Goal: Use online tool/utility: Utilize a website feature to perform a specific function

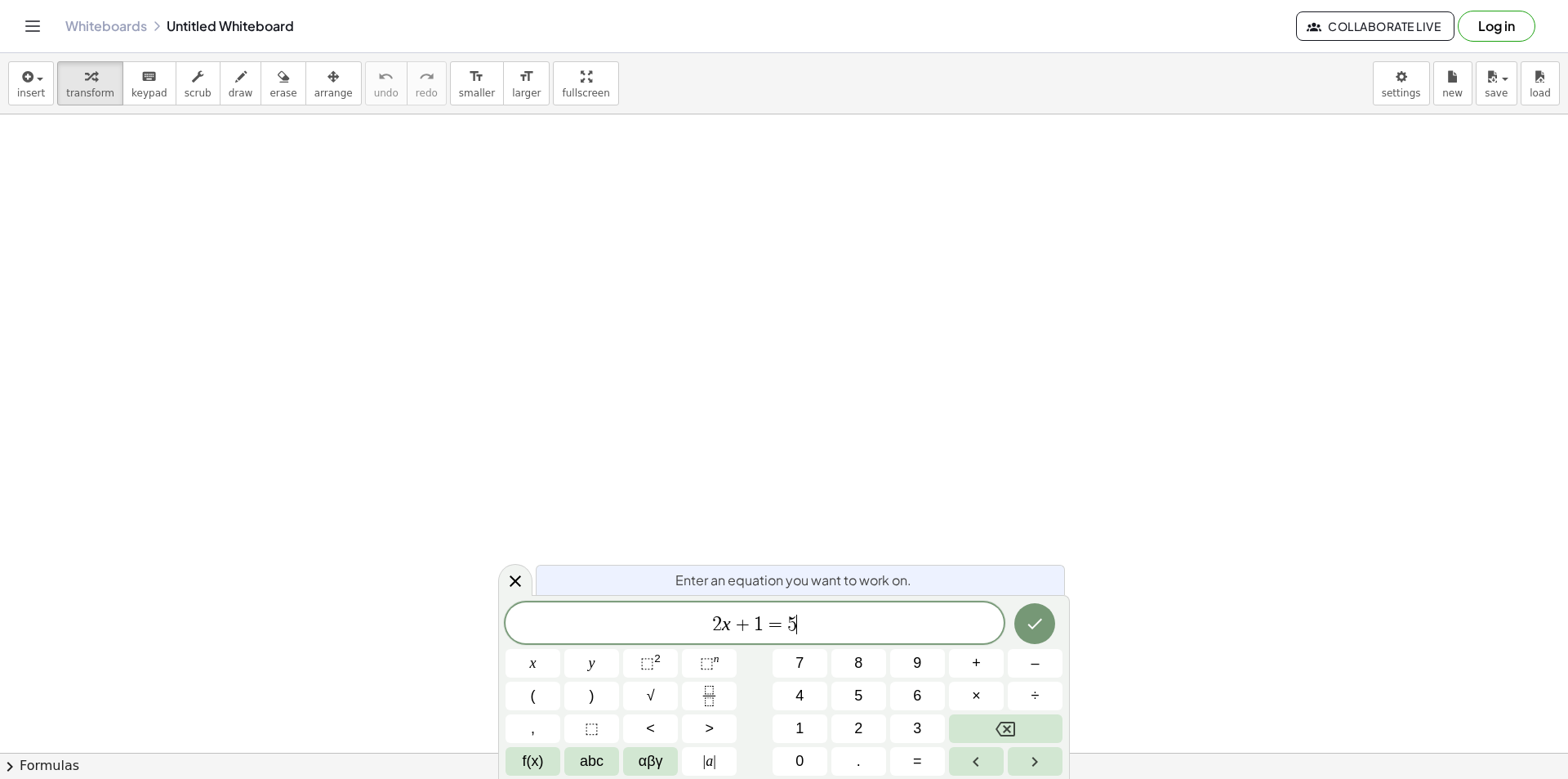
click at [829, 621] on span "2 x + 1 = 5 ​" at bounding box center [755, 624] width 499 height 23
drag, startPoint x: 680, startPoint y: 617, endPoint x: 647, endPoint y: 621, distance: 33.2
click at [647, 621] on span "2 x + 1 = 5 ​" at bounding box center [755, 624] width 499 height 23
click at [199, 77] on button "scrub" at bounding box center [198, 83] width 45 height 44
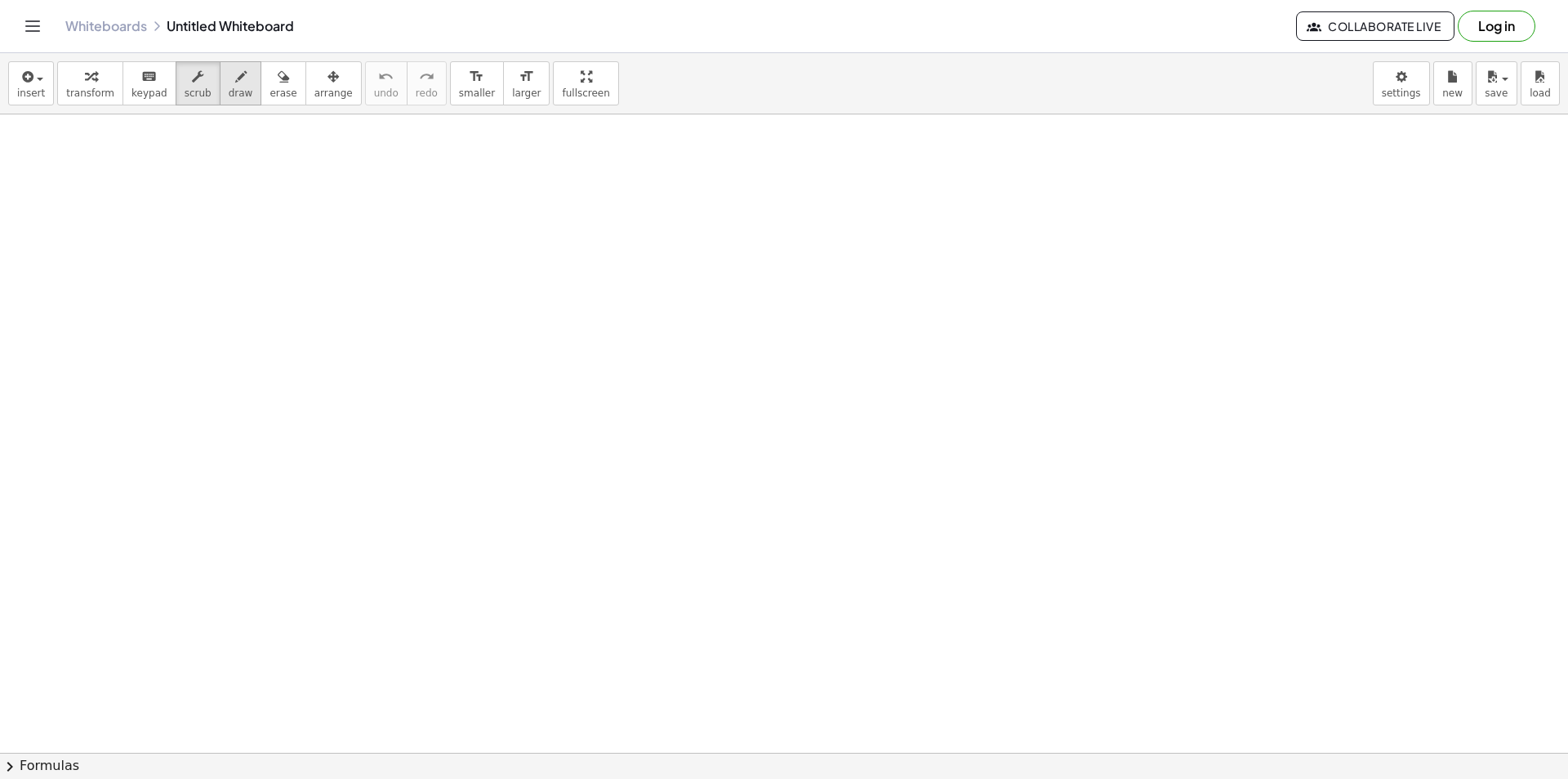
click at [236, 83] on icon "button" at bounding box center [241, 77] width 11 height 20
drag, startPoint x: 106, startPoint y: 210, endPoint x: 166, endPoint y: 278, distance: 90.7
drag, startPoint x: 170, startPoint y: 245, endPoint x: 180, endPoint y: 264, distance: 21.5
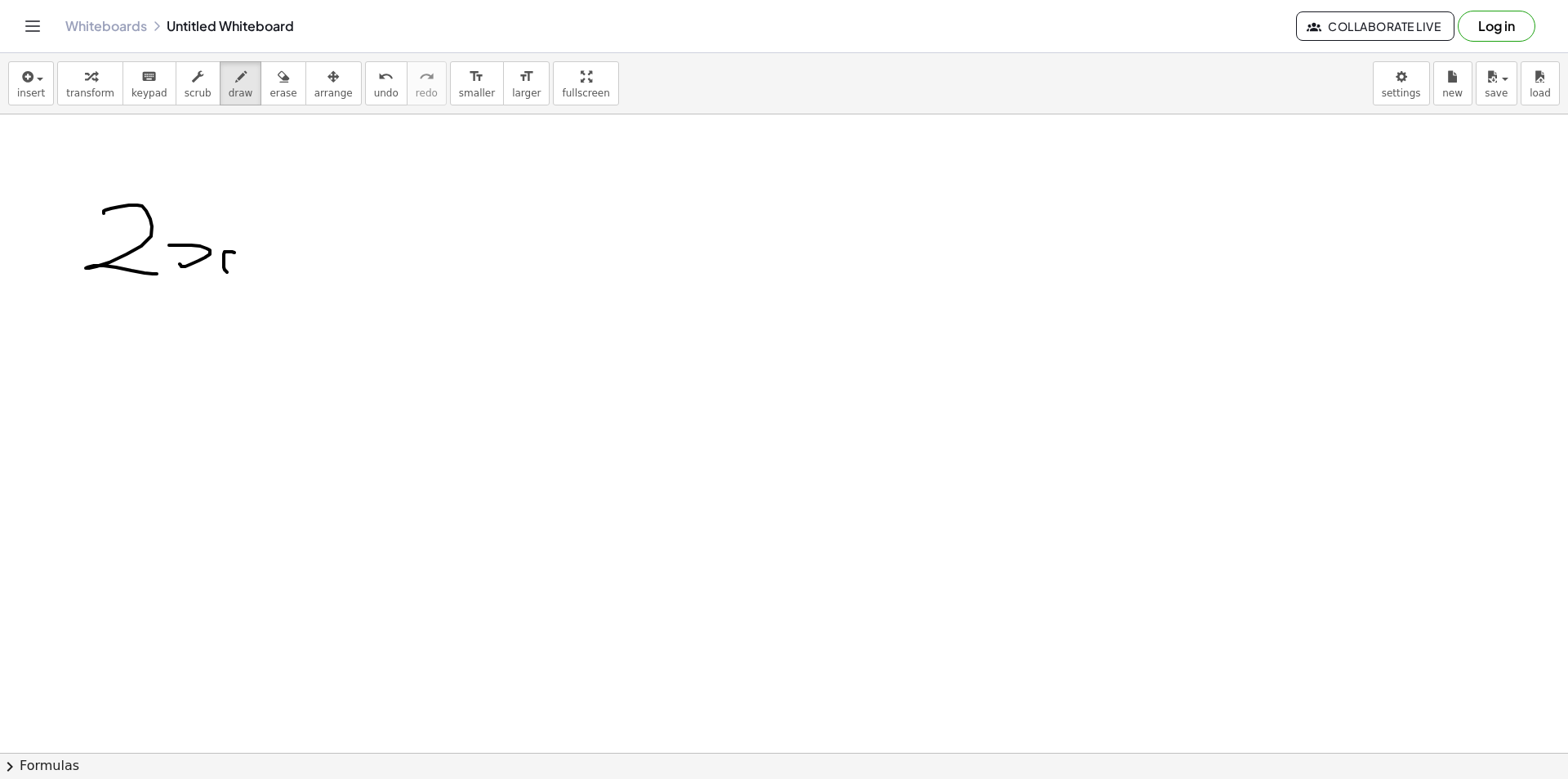
drag, startPoint x: 224, startPoint y: 258, endPoint x: 251, endPoint y: 267, distance: 28.5
drag, startPoint x: 274, startPoint y: 232, endPoint x: 274, endPoint y: 286, distance: 54.0
drag, startPoint x: 271, startPoint y: 254, endPoint x: 304, endPoint y: 249, distance: 33.4
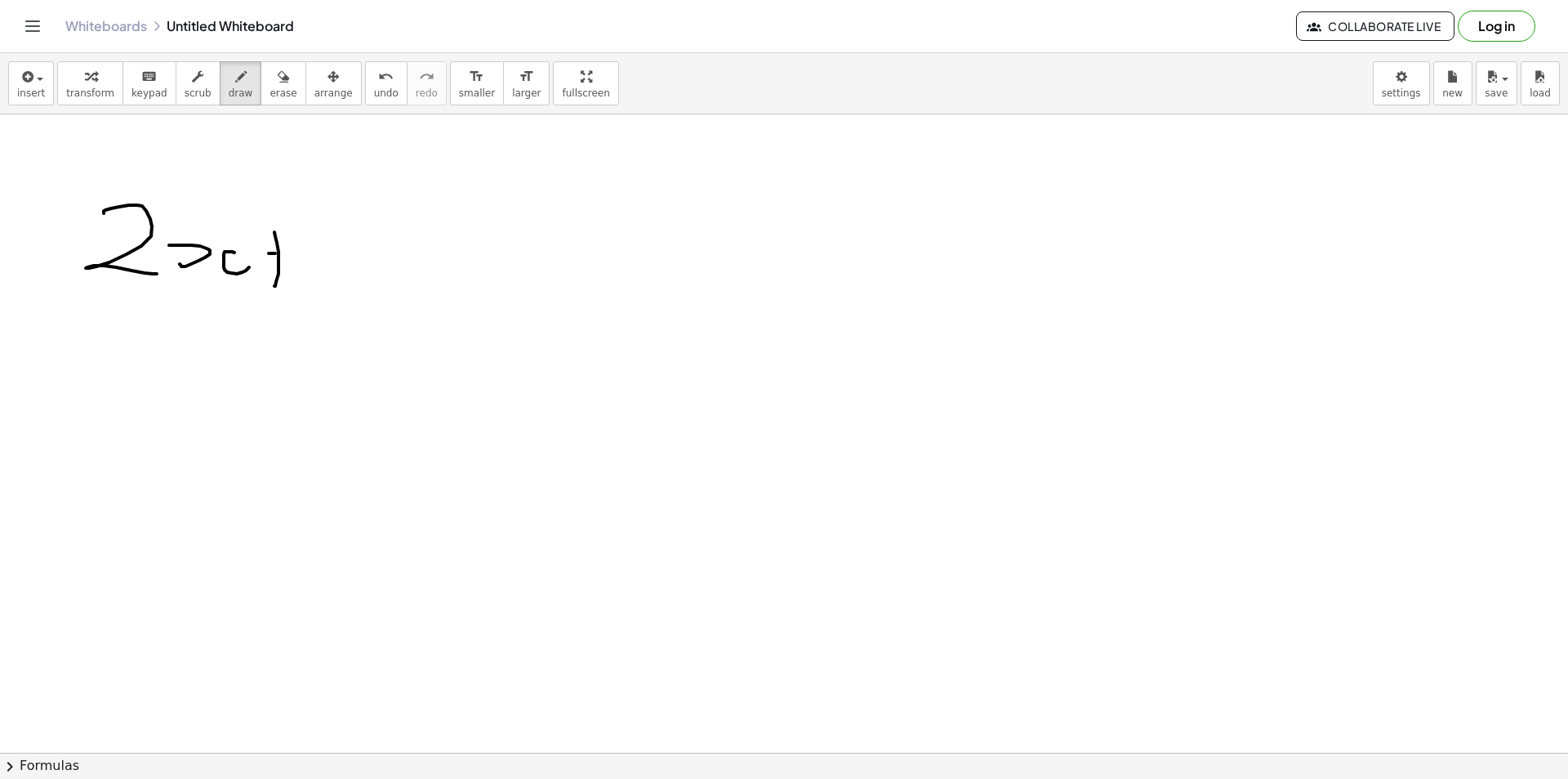
drag, startPoint x: 341, startPoint y: 230, endPoint x: 339, endPoint y: 290, distance: 60.0
drag, startPoint x: 377, startPoint y: 253, endPoint x: 421, endPoint y: 256, distance: 44.1
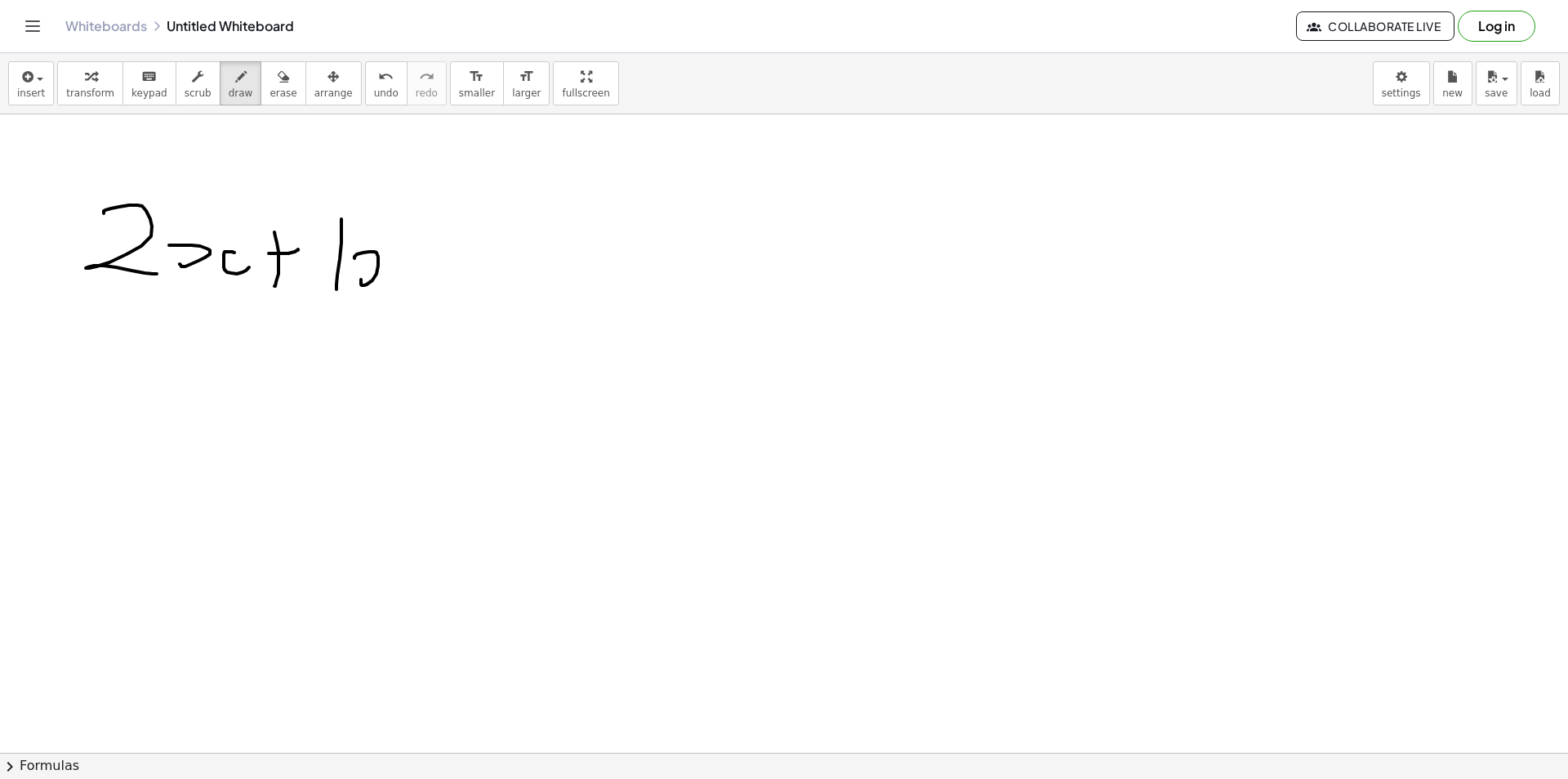
drag, startPoint x: 398, startPoint y: 279, endPoint x: 456, endPoint y: 273, distance: 58.3
click at [260, 99] on button "erase" at bounding box center [283, 83] width 45 height 44
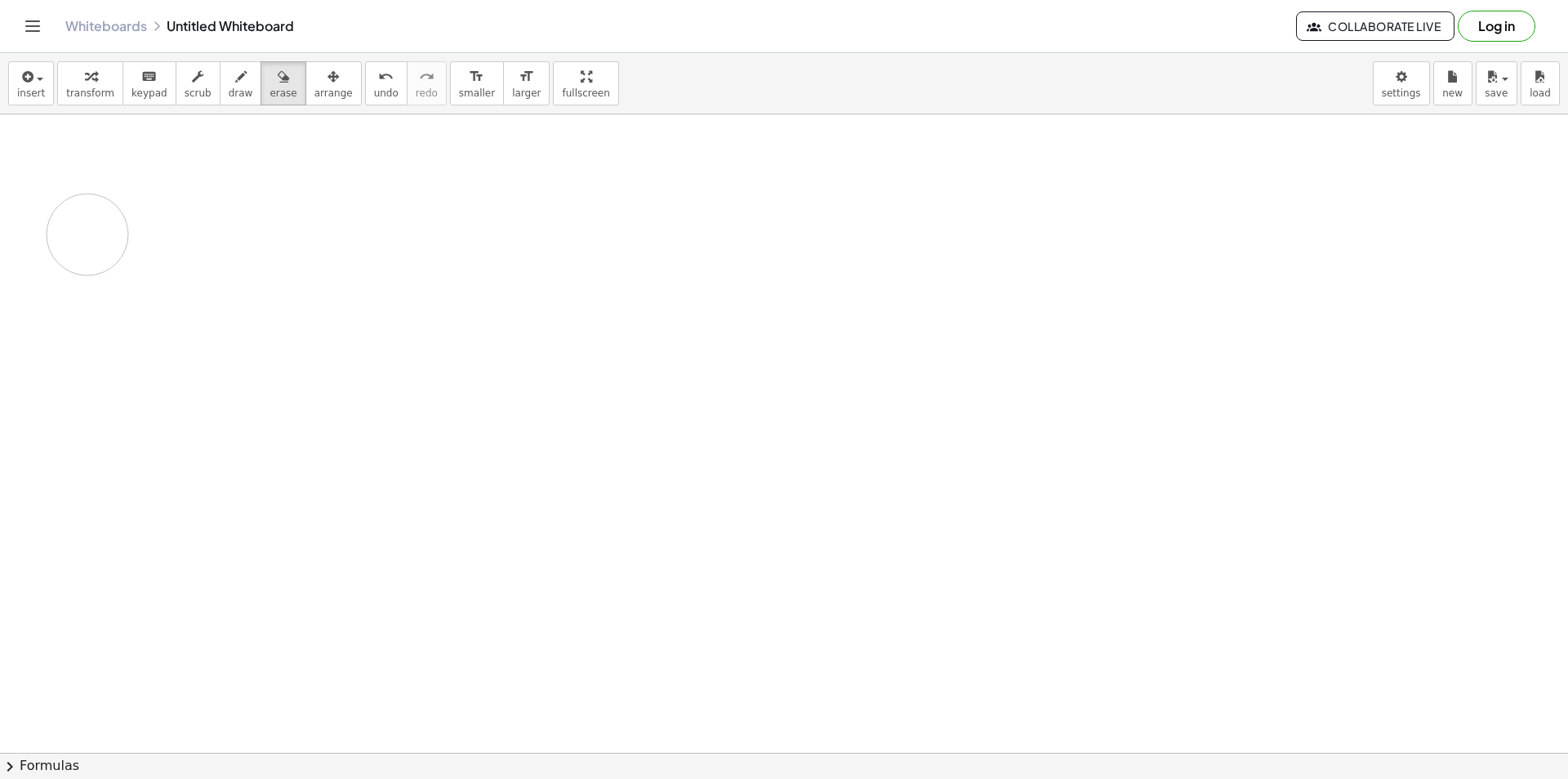
drag, startPoint x: 197, startPoint y: 238, endPoint x: 109, endPoint y: 207, distance: 93.3
click at [229, 90] on span "draw" at bounding box center [241, 93] width 25 height 11
drag, startPoint x: 206, startPoint y: 24, endPoint x: 228, endPoint y: 24, distance: 22.0
click at [207, 24] on div "Whiteboards Untitled Whiteboard" at bounding box center [681, 26] width 1231 height 16
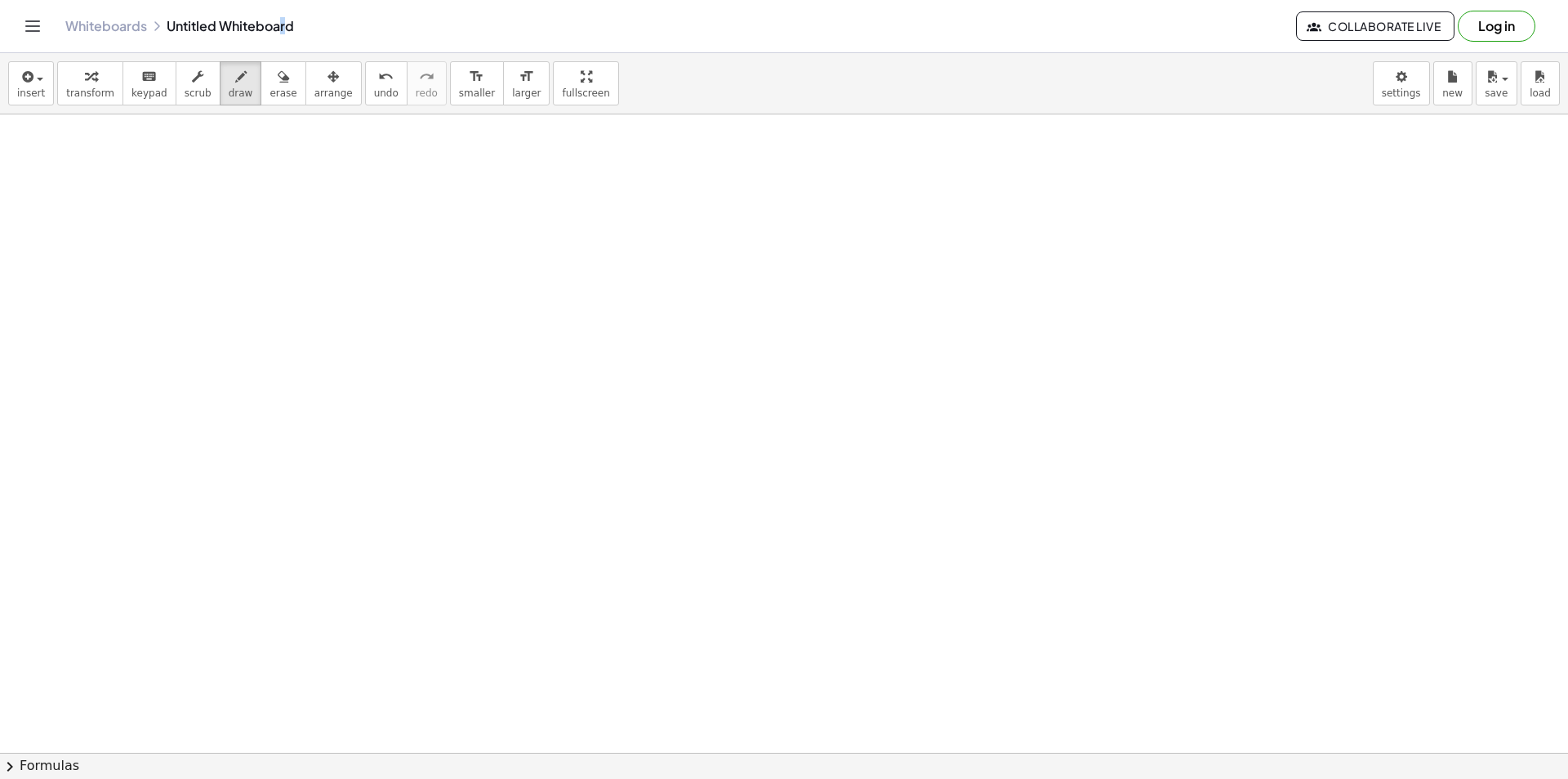
click at [290, 23] on div "Whiteboards Untitled Whiteboard" at bounding box center [681, 26] width 1231 height 16
click at [47, 25] on div "Whiteboards Untitled Whiteboard Collaborate Live Log in" at bounding box center [784, 26] width 1529 height 52
click at [35, 25] on icon "Toggle navigation" at bounding box center [33, 26] width 20 height 20
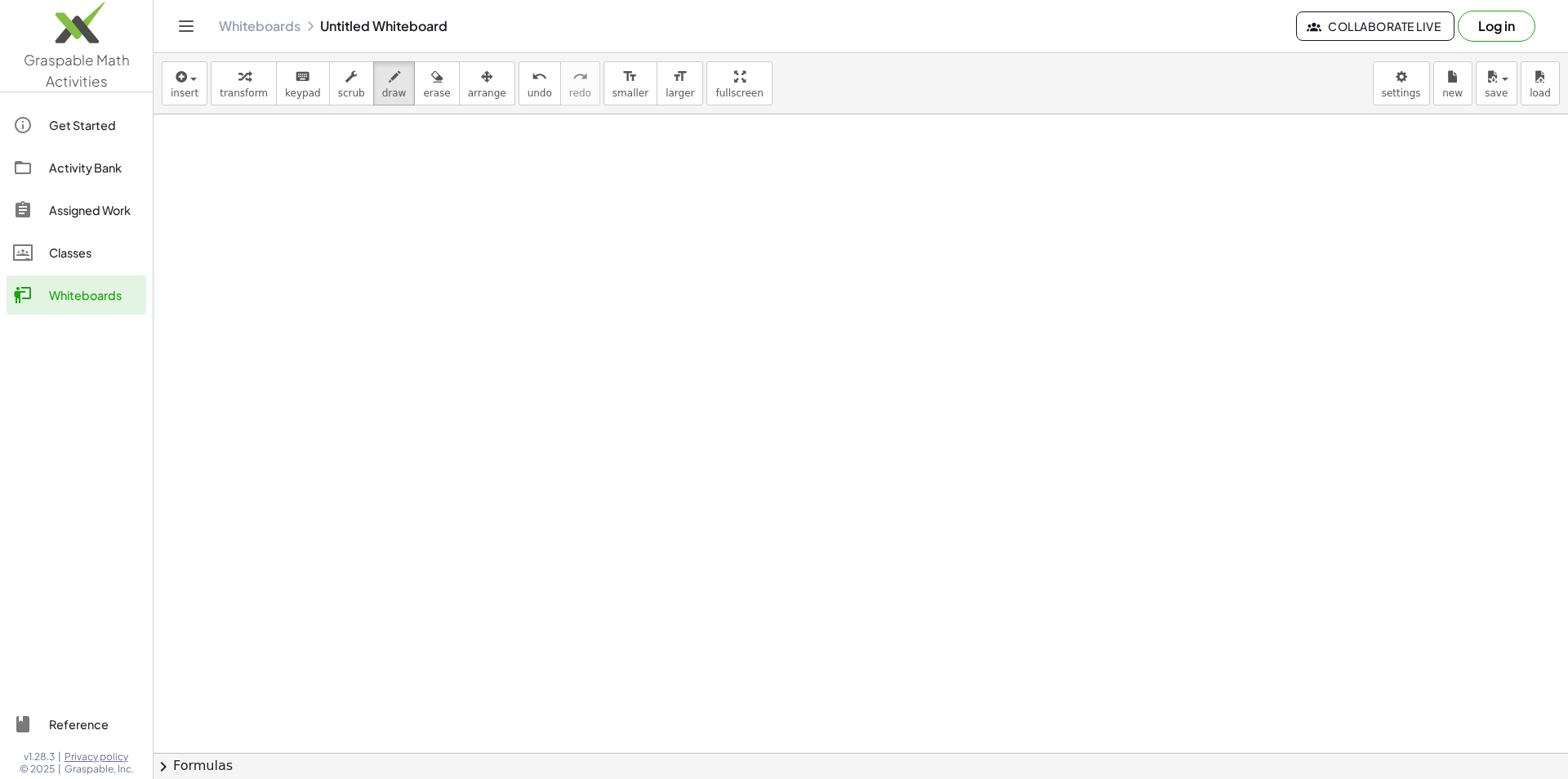
click at [34, 25] on img at bounding box center [77, 26] width 153 height 70
click at [195, 21] on icon "Toggle navigation" at bounding box center [186, 26] width 20 height 20
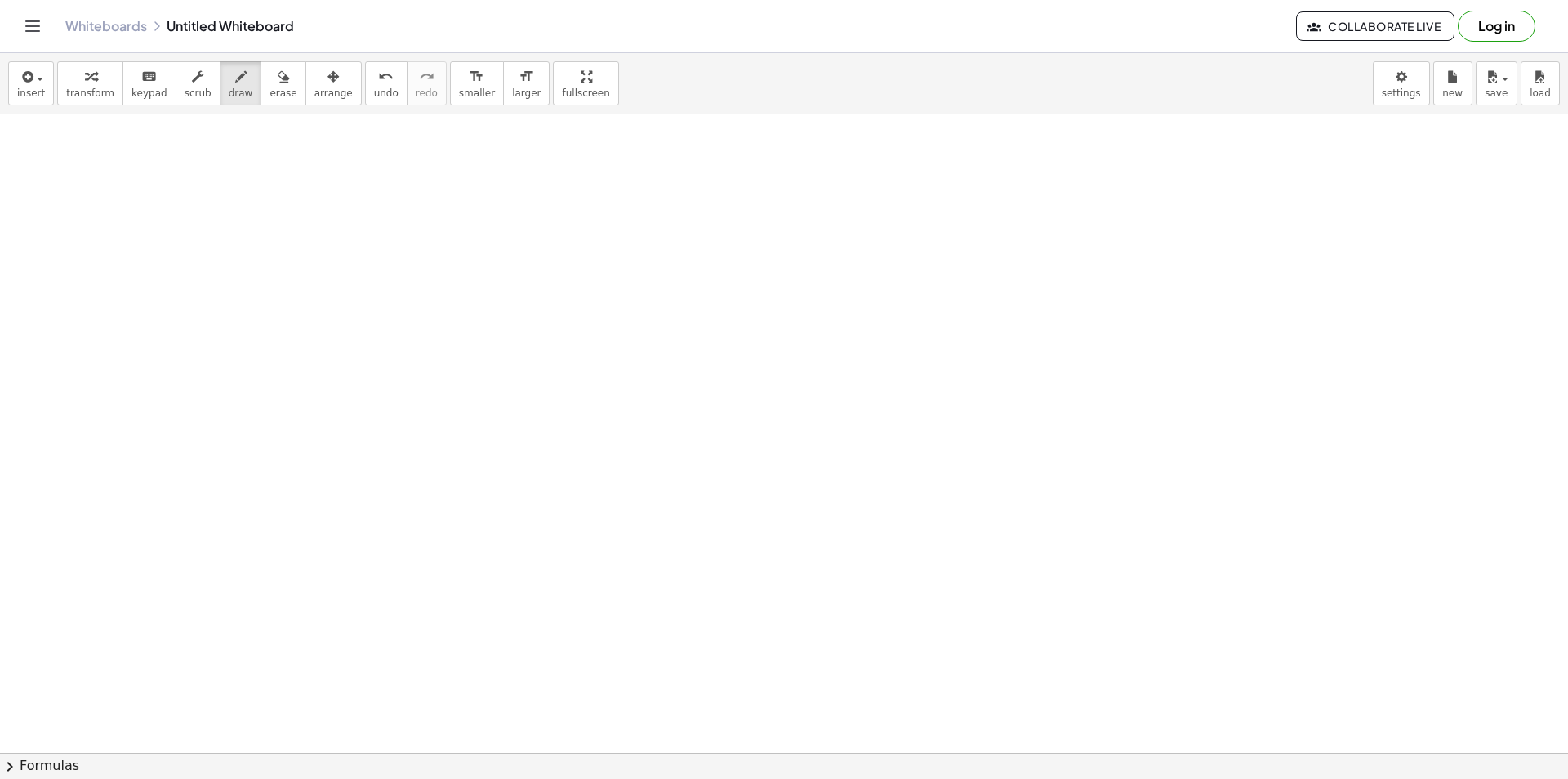
click at [226, 28] on div "Whiteboards Untitled Whiteboard" at bounding box center [681, 26] width 1231 height 16
drag, startPoint x: 214, startPoint y: 28, endPoint x: 204, endPoint y: 26, distance: 10.2
click at [209, 27] on div "Whiteboards Untitled Whiteboard" at bounding box center [681, 26] width 1231 height 16
click at [203, 26] on div "Whiteboards Untitled Whiteboard" at bounding box center [681, 26] width 1231 height 16
click at [202, 26] on div "Whiteboards Untitled Whiteboard" at bounding box center [681, 26] width 1231 height 16
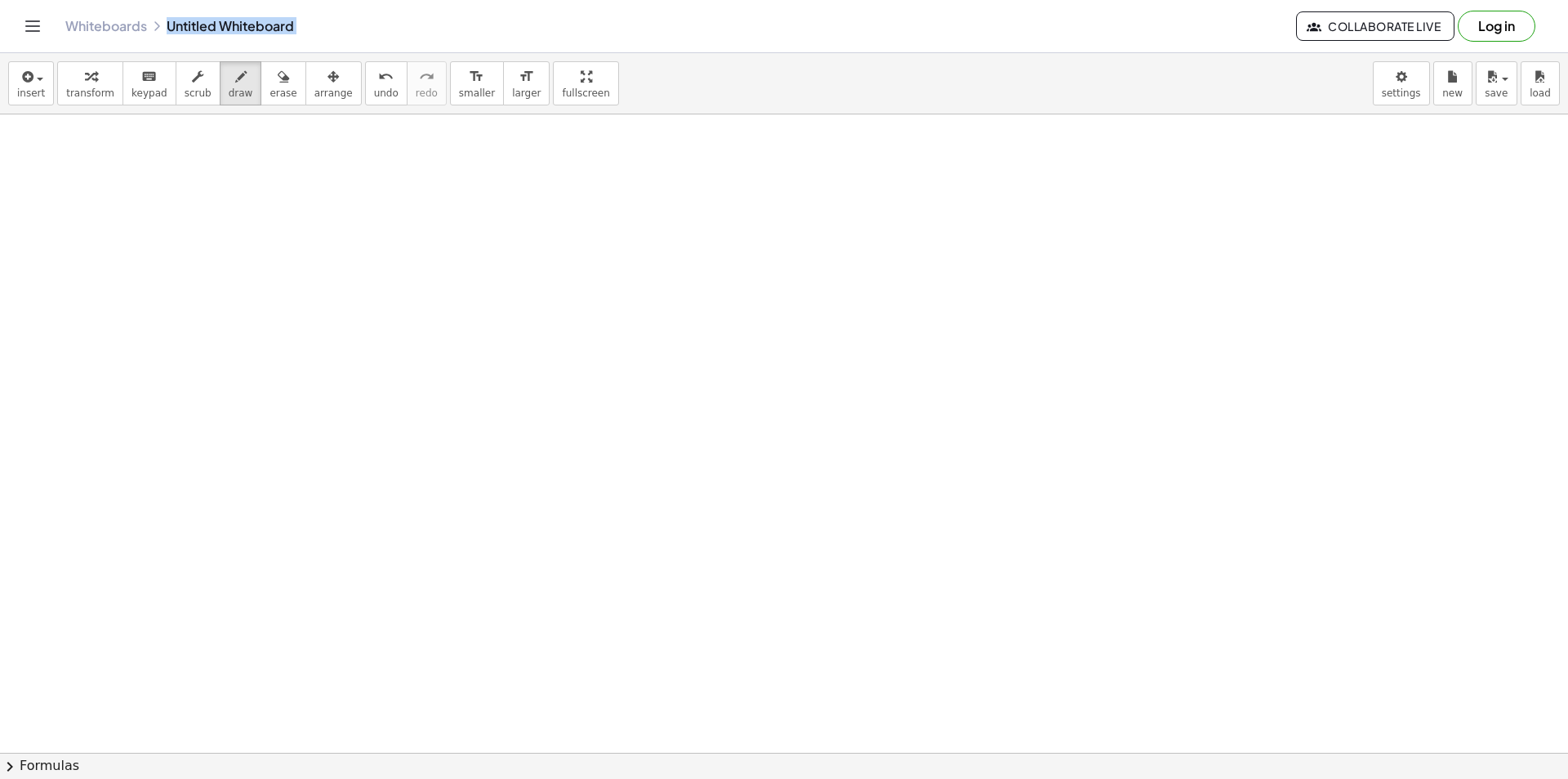
click at [202, 26] on div "Whiteboards Untitled Whiteboard" at bounding box center [681, 26] width 1231 height 16
click at [221, 26] on div "Whiteboards Untitled Whiteboard" at bounding box center [681, 26] width 1231 height 16
drag, startPoint x: 57, startPoint y: 154, endPoint x: 80, endPoint y: 157, distance: 23.2
drag, startPoint x: 86, startPoint y: 177, endPoint x: 117, endPoint y: 186, distance: 32.3
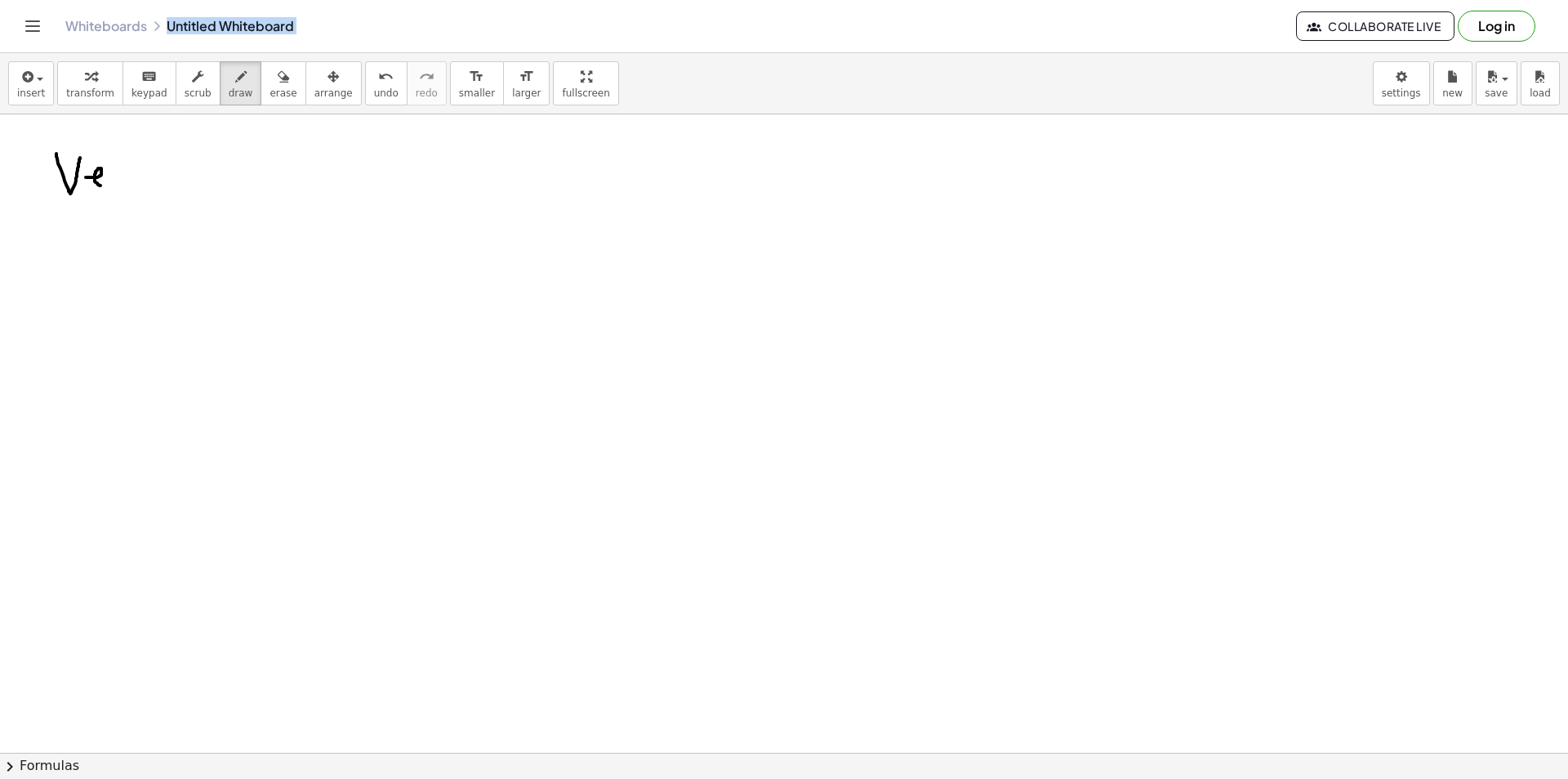
drag, startPoint x: 122, startPoint y: 166, endPoint x: 139, endPoint y: 180, distance: 22.0
drag, startPoint x: 149, startPoint y: 165, endPoint x: 152, endPoint y: 187, distance: 22.2
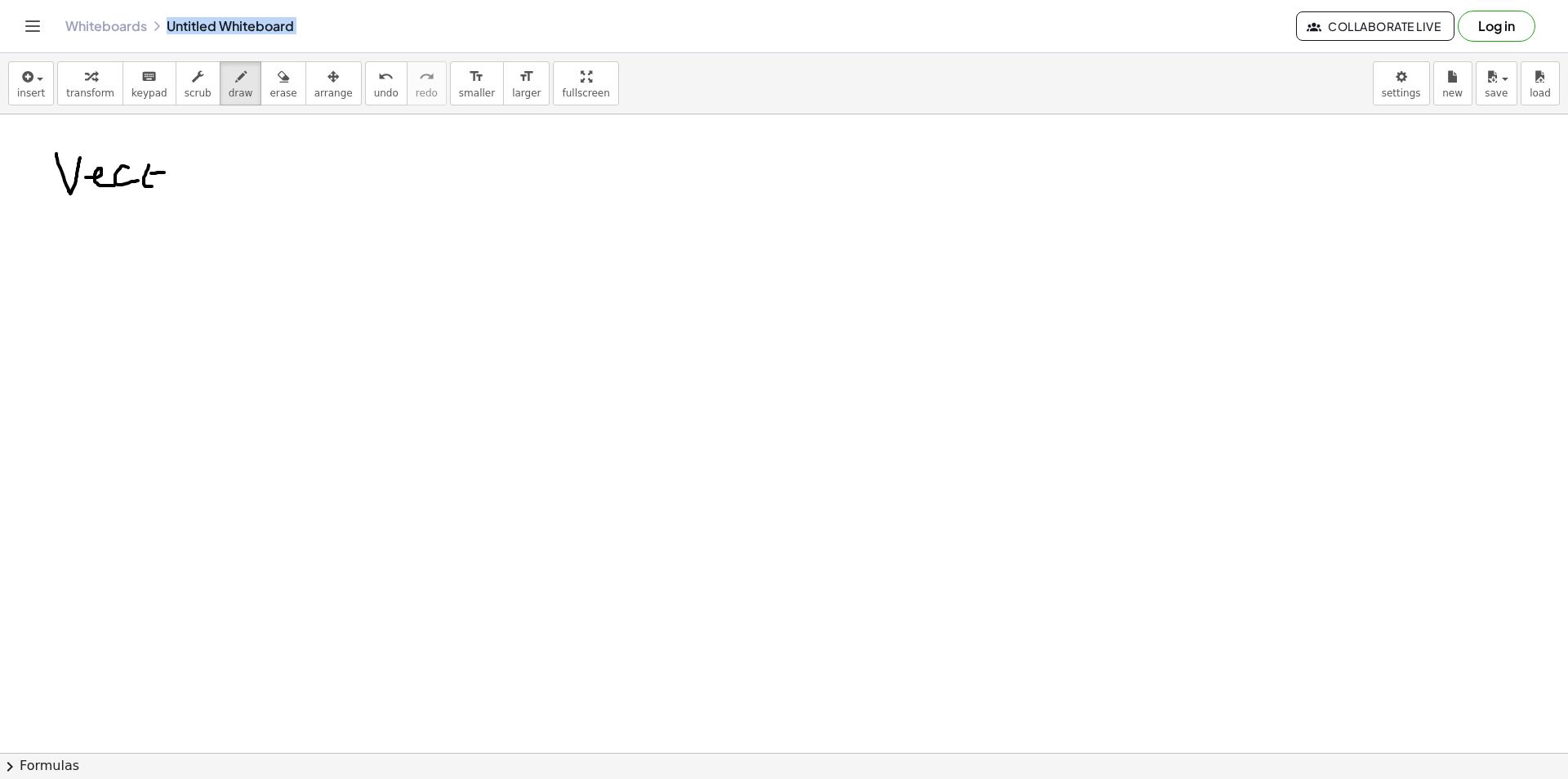
drag, startPoint x: 156, startPoint y: 173, endPoint x: 165, endPoint y: 172, distance: 9.1
drag, startPoint x: 188, startPoint y: 171, endPoint x: 205, endPoint y: 171, distance: 17.0
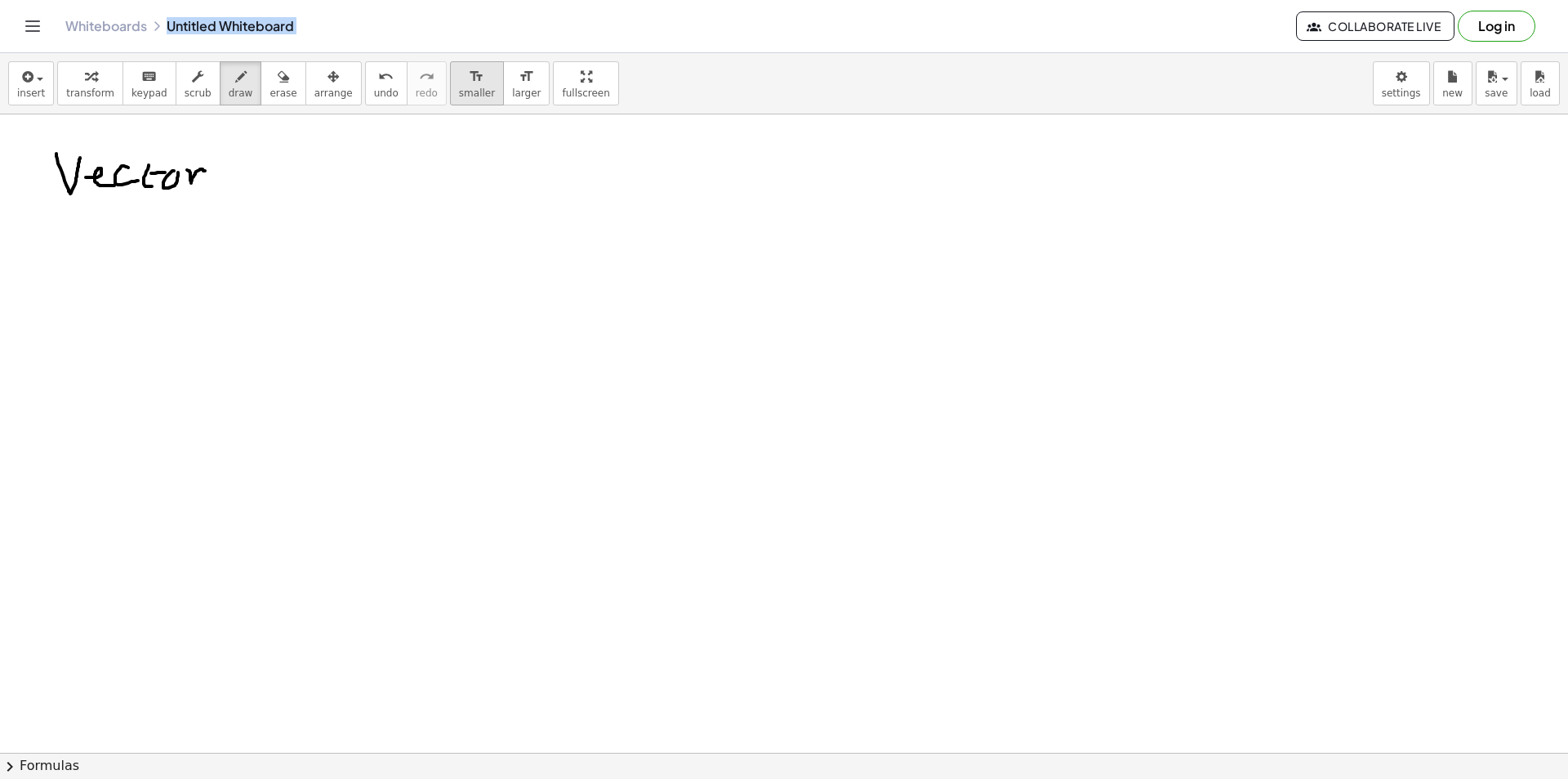
click at [459, 98] on span "smaller" at bounding box center [477, 93] width 36 height 11
click at [1379, 96] on body "Graspable Math Activities Get Started Activity Bank Assigned Work Classes White…" at bounding box center [784, 390] width 1568 height 779
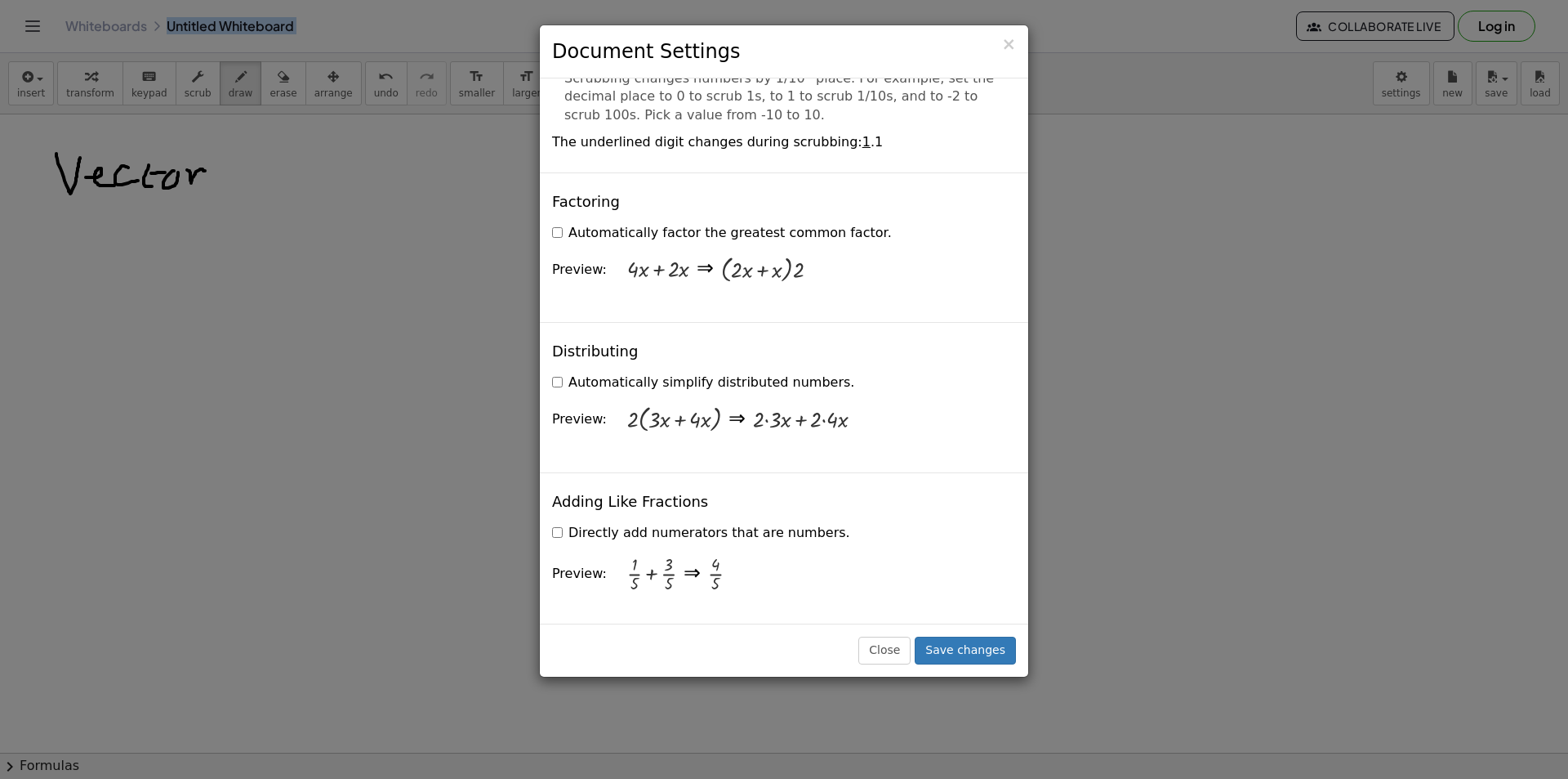
scroll to position [1144, 0]
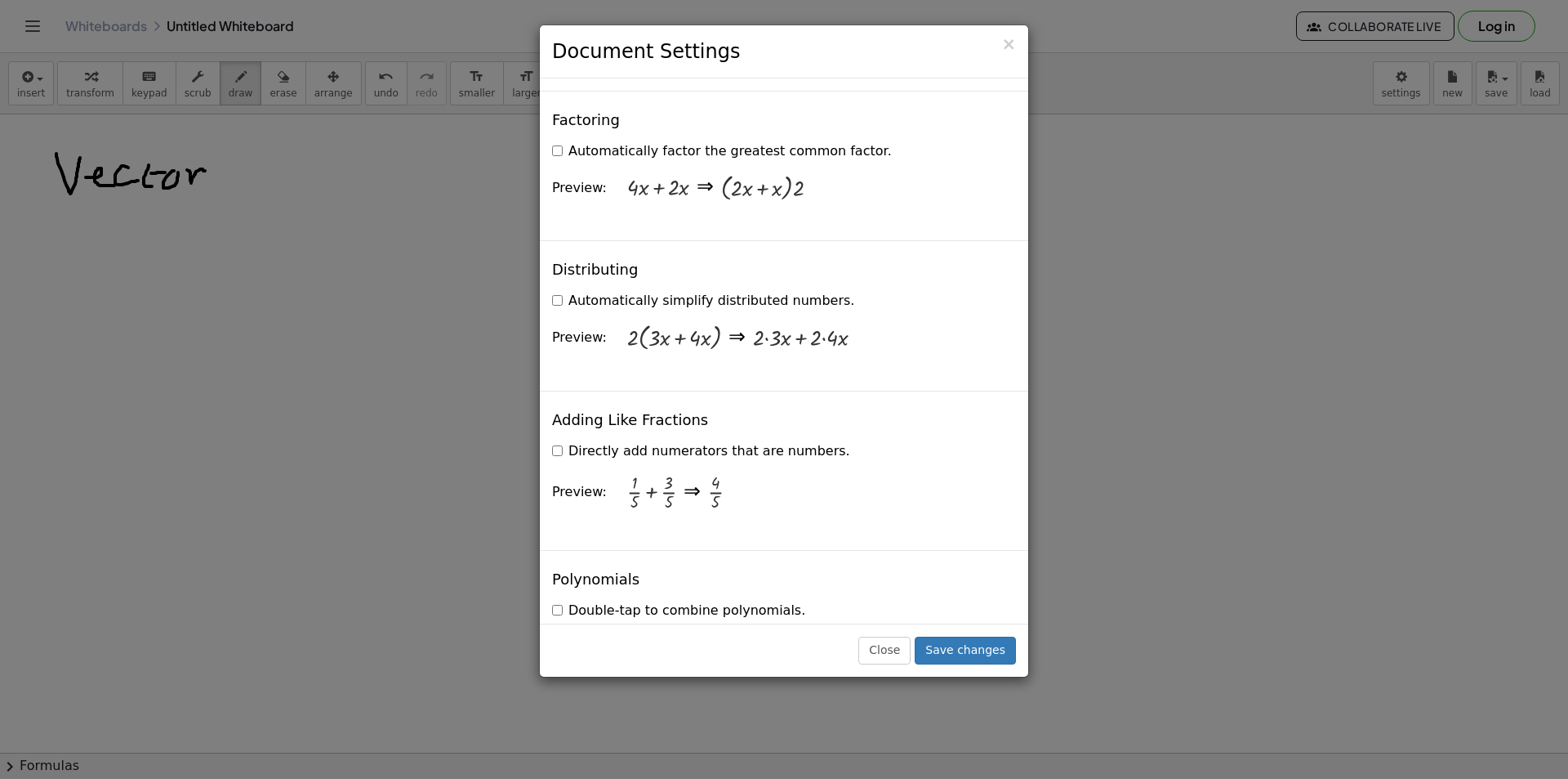
click at [885, 634] on div "Close Save changes" at bounding box center [784, 650] width 488 height 53
click at [886, 639] on button "Close" at bounding box center [885, 650] width 52 height 28
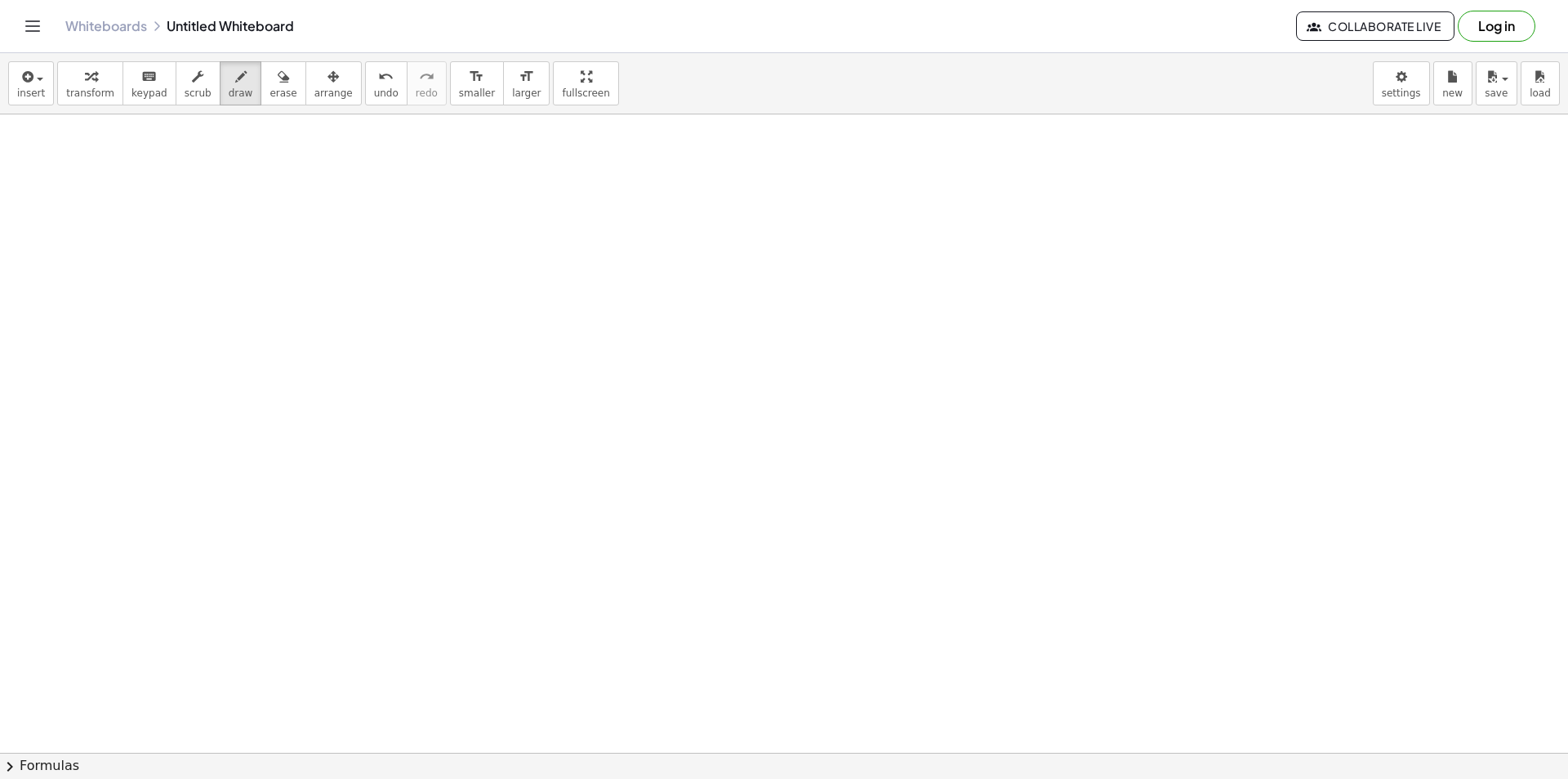
scroll to position [0, 0]
click at [260, 89] on button "erase" at bounding box center [283, 83] width 45 height 44
drag, startPoint x: 119, startPoint y: 181, endPoint x: 217, endPoint y: 182, distance: 98.0
click at [217, 182] on div at bounding box center [784, 752] width 1568 height 1276
click at [236, 83] on button "draw" at bounding box center [241, 83] width 42 height 44
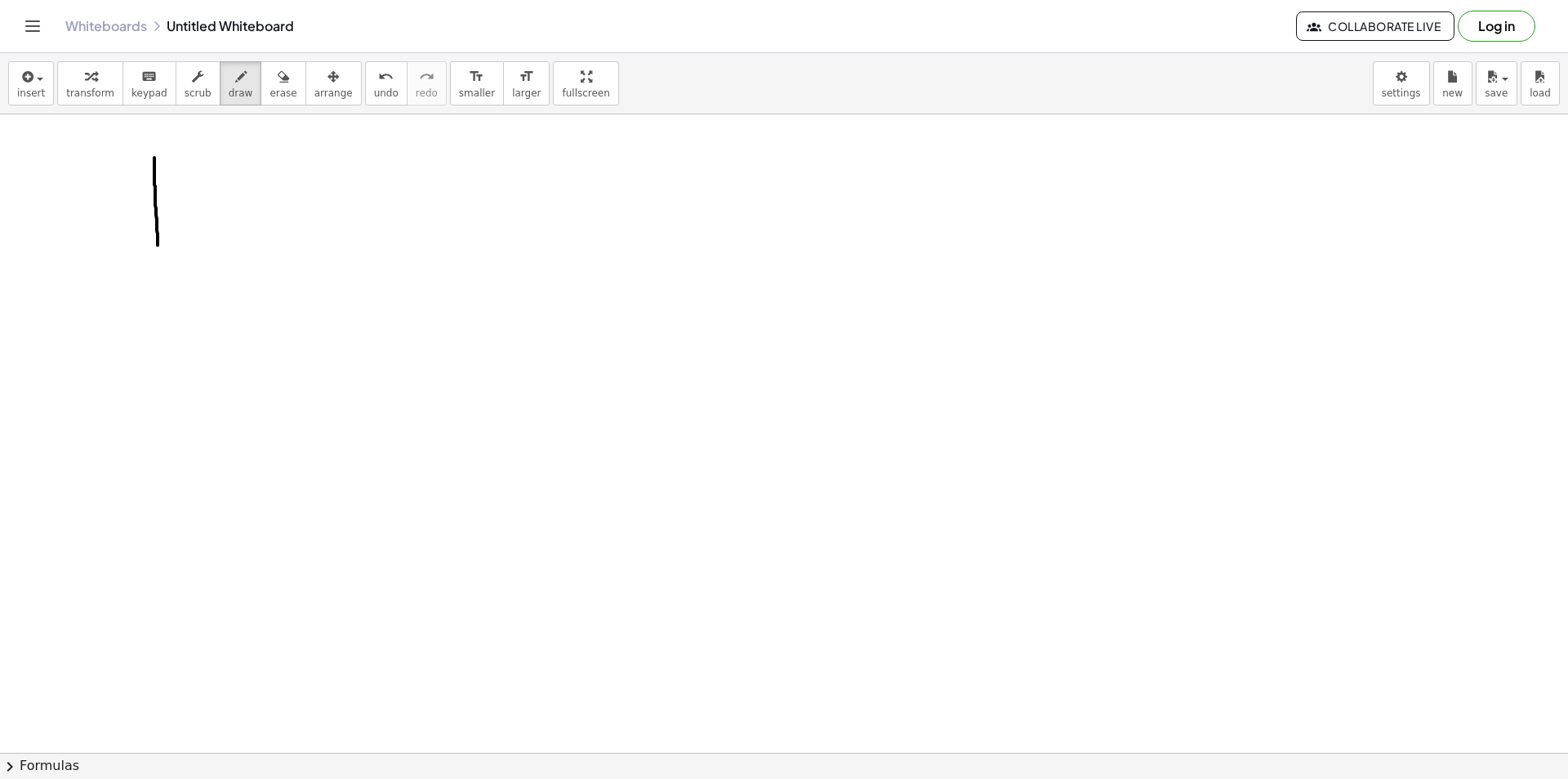
drag, startPoint x: 157, startPoint y: 245, endPoint x: 156, endPoint y: 154, distance: 91.0
click at [156, 154] on div at bounding box center [784, 752] width 1568 height 1276
drag, startPoint x: 143, startPoint y: 166, endPoint x: 165, endPoint y: 178, distance: 25.1
click at [168, 166] on div at bounding box center [784, 752] width 1568 height 1276
drag, startPoint x: 160, startPoint y: 238, endPoint x: 407, endPoint y: 381, distance: 285.4
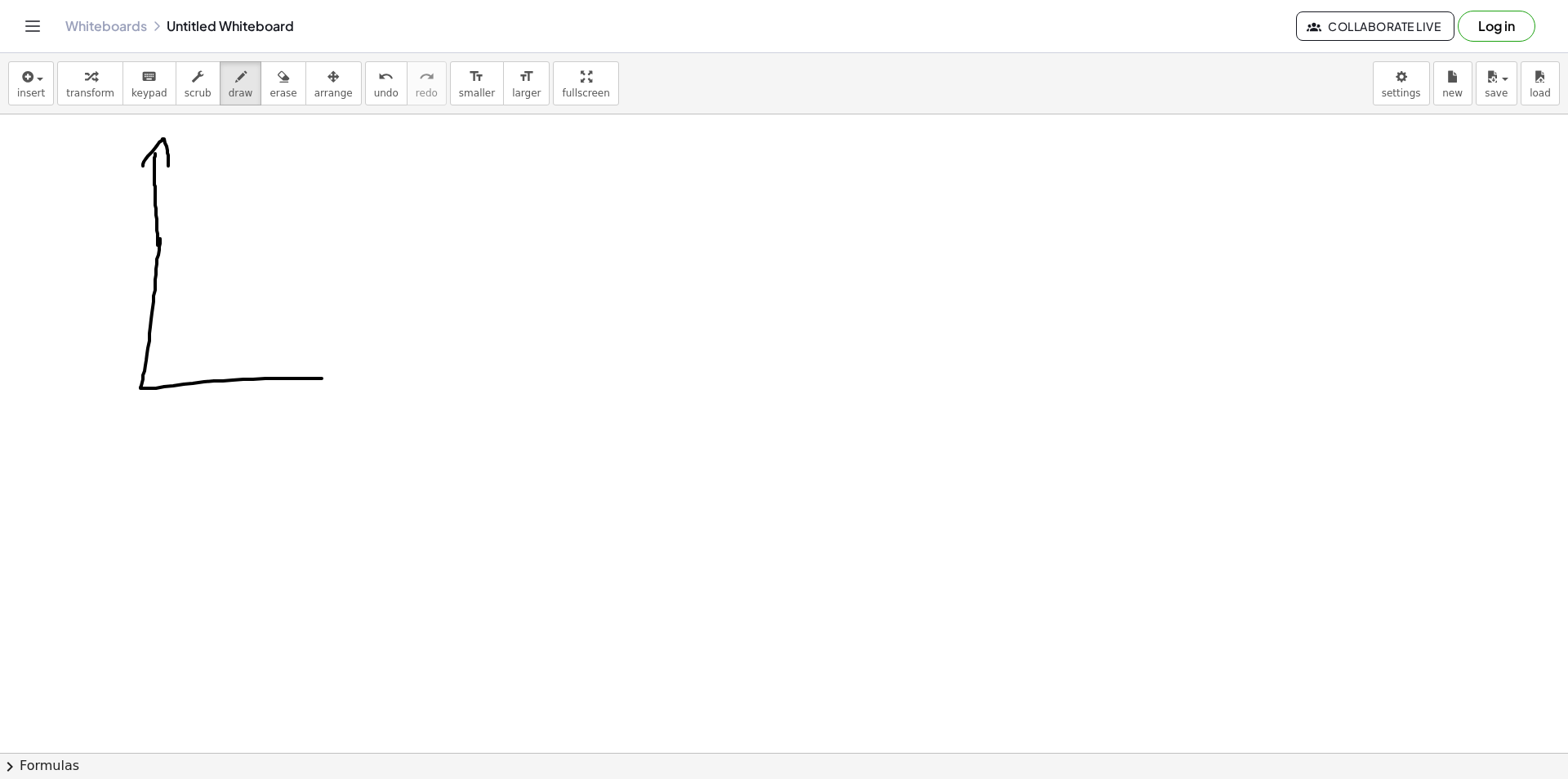
click at [407, 381] on div at bounding box center [784, 752] width 1568 height 1276
drag, startPoint x: 410, startPoint y: 362, endPoint x: 369, endPoint y: 401, distance: 56.6
click at [397, 401] on div at bounding box center [784, 752] width 1568 height 1276
click at [128, 394] on div at bounding box center [784, 752] width 1568 height 1276
drag, startPoint x: 241, startPoint y: 370, endPoint x: 242, endPoint y: 390, distance: 20.0
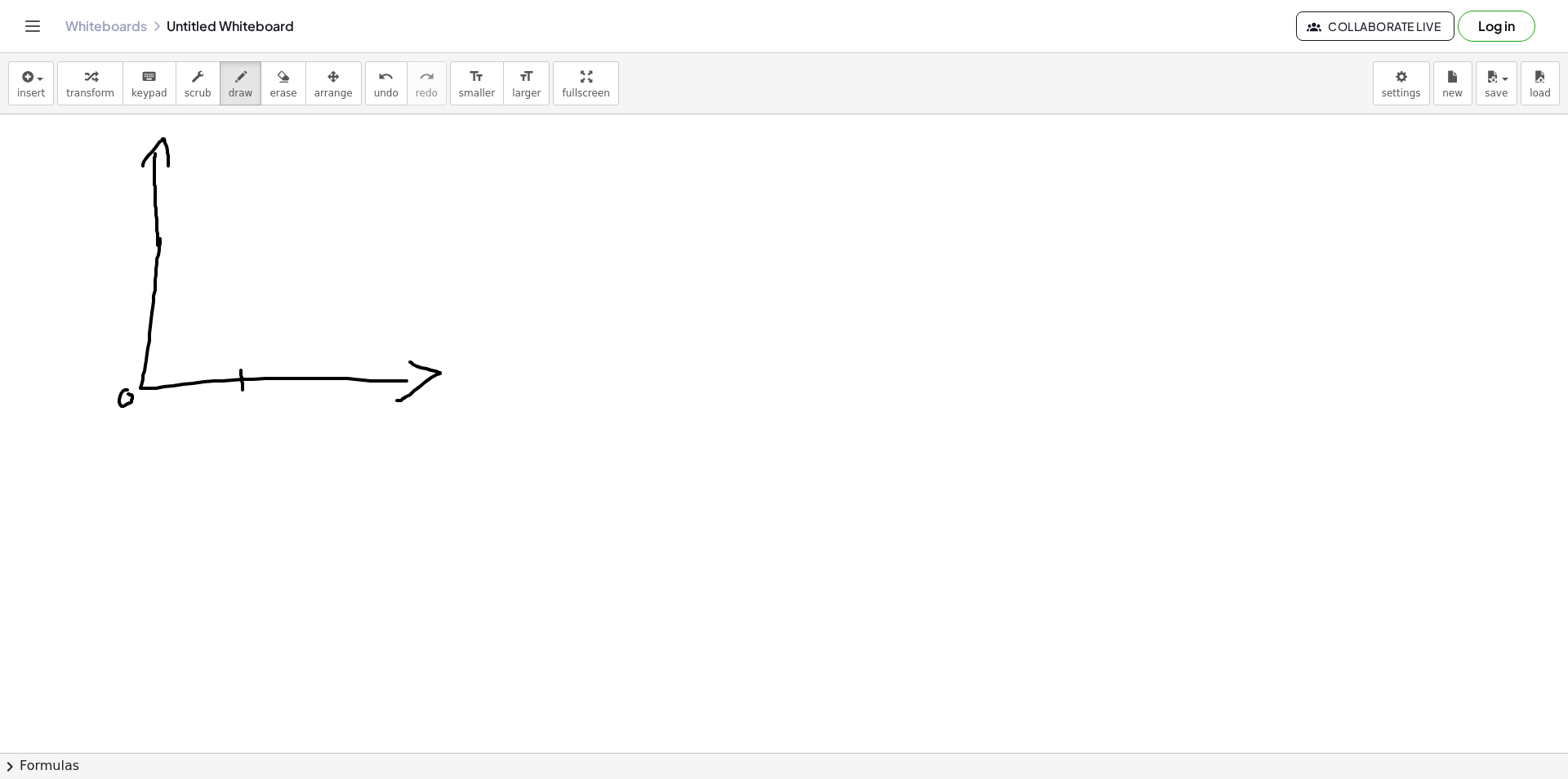
click at [242, 390] on div at bounding box center [784, 752] width 1568 height 1276
drag, startPoint x: 247, startPoint y: 409, endPoint x: 232, endPoint y: 426, distance: 22.7
click at [232, 426] on div at bounding box center [784, 752] width 1568 height 1276
drag, startPoint x: 482, startPoint y: 367, endPoint x: 468, endPoint y: 379, distance: 18.4
click at [468, 379] on div at bounding box center [784, 752] width 1568 height 1276
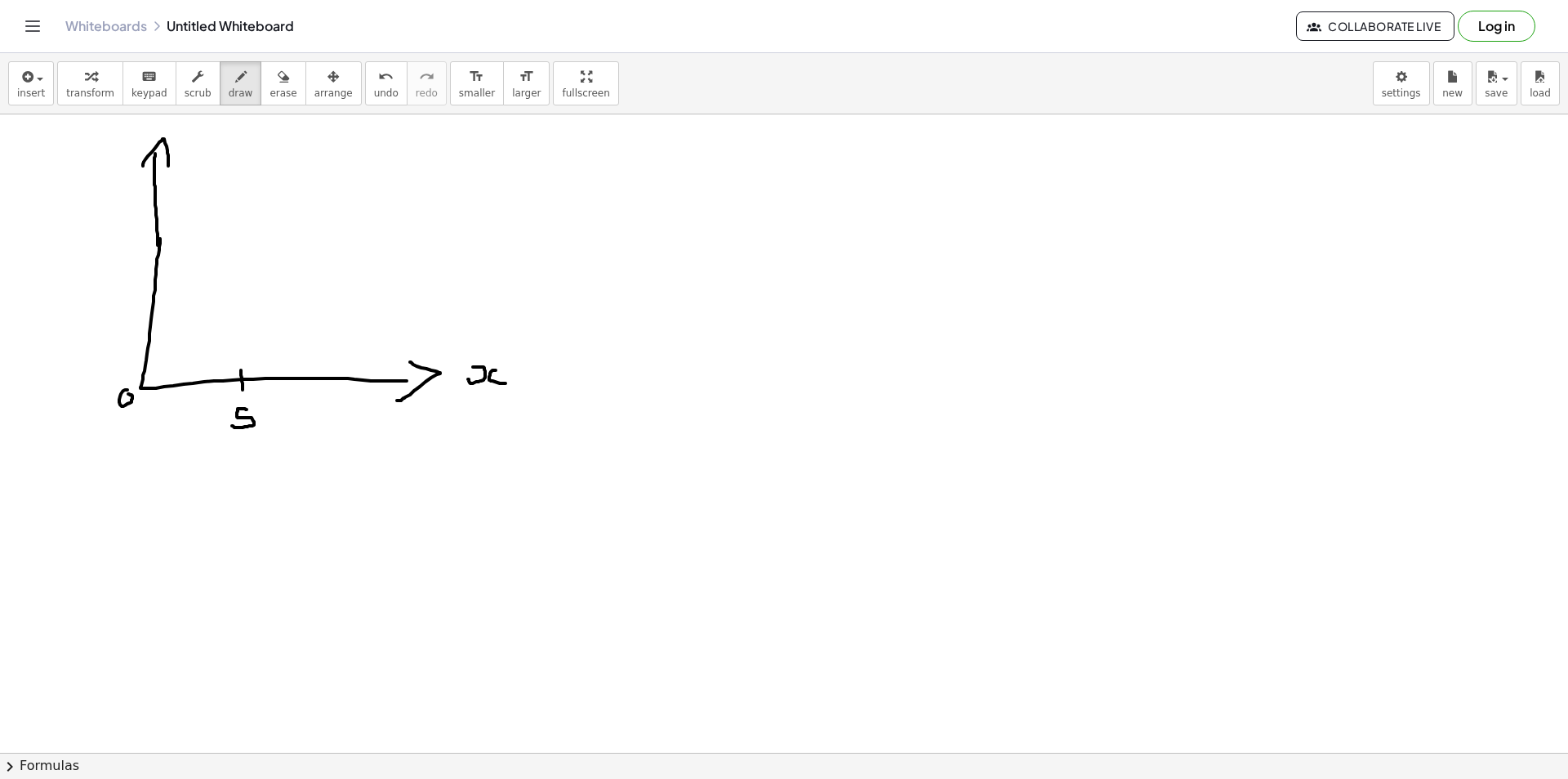
drag, startPoint x: 493, startPoint y: 370, endPoint x: 508, endPoint y: 382, distance: 19.2
click at [508, 382] on div at bounding box center [784, 752] width 1568 height 1276
drag, startPoint x: 138, startPoint y: 125, endPoint x: 139, endPoint y: 157, distance: 32.0
click at [140, 150] on div at bounding box center [784, 752] width 1568 height 1276
drag, startPoint x: 350, startPoint y: 696, endPoint x: 348, endPoint y: 715, distance: 19.1
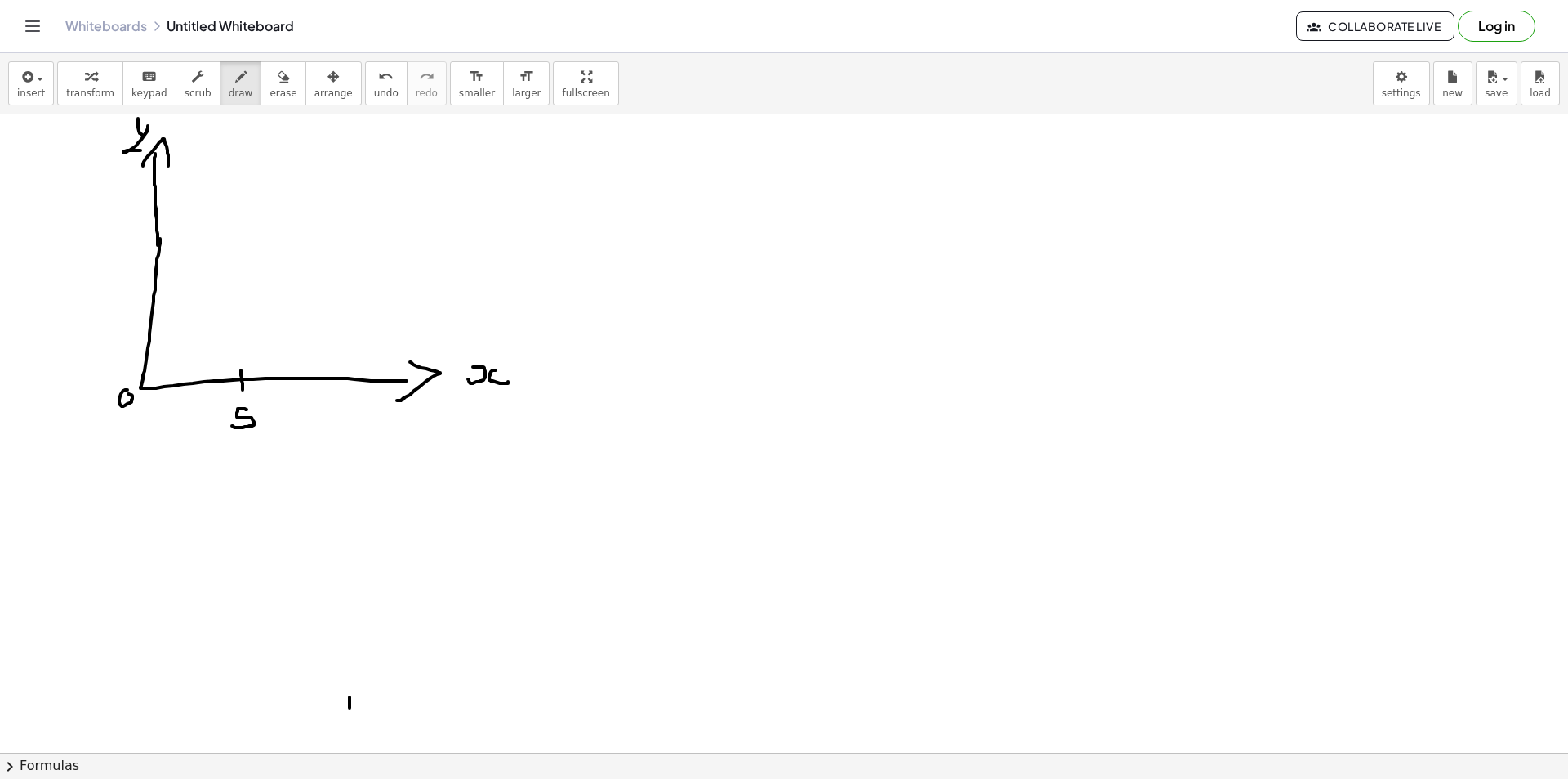
click at [351, 718] on div at bounding box center [784, 752] width 1568 height 1276
drag, startPoint x: 344, startPoint y: 707, endPoint x: 369, endPoint y: 702, distance: 25.5
click at [360, 702] on div at bounding box center [784, 752] width 1568 height 1276
drag, startPoint x: 376, startPoint y: 697, endPoint x: 371, endPoint y: 715, distance: 18.7
click at [372, 715] on div at bounding box center [784, 752] width 1568 height 1276
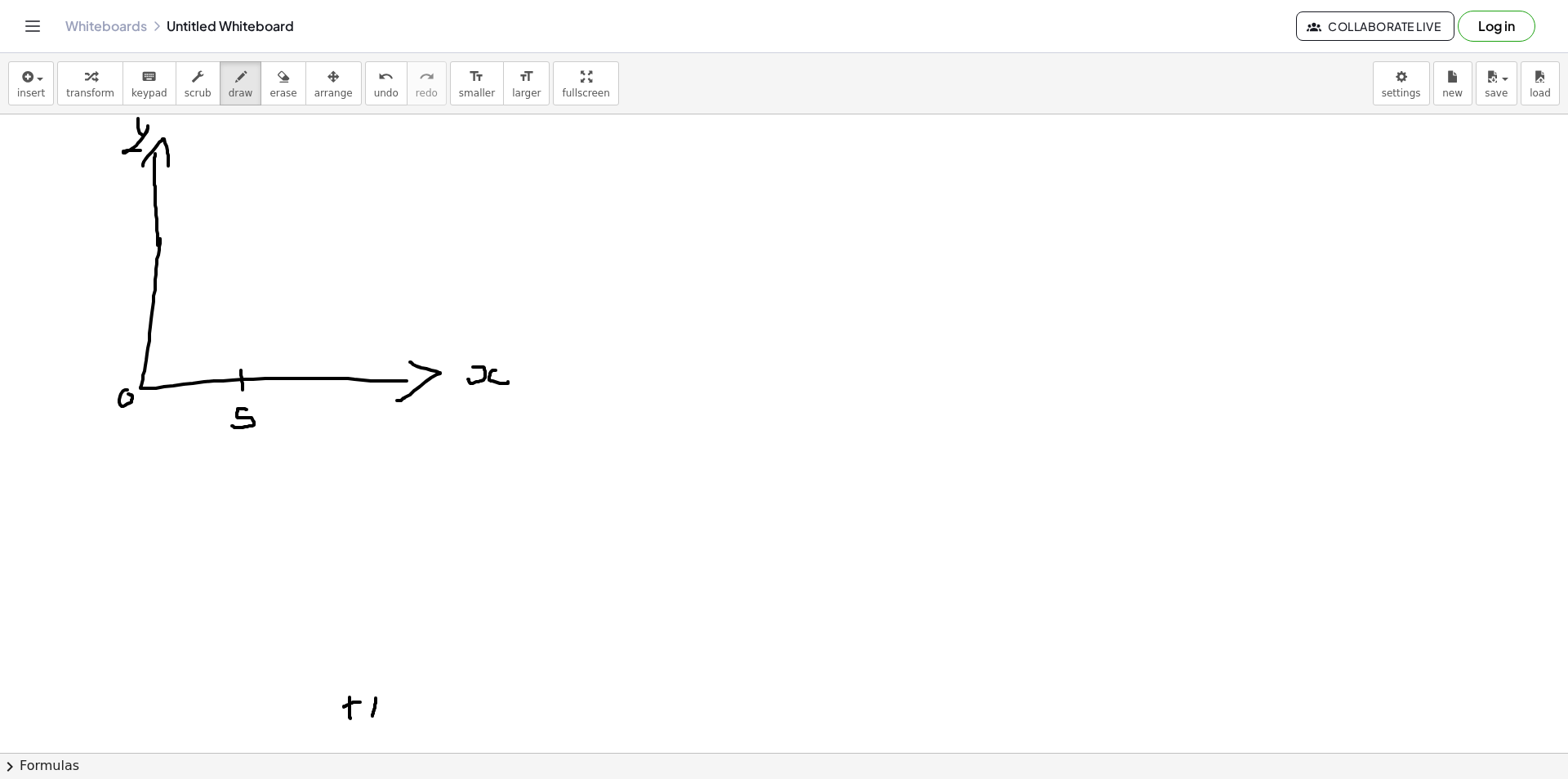
click at [382, 682] on div at bounding box center [784, 752] width 1568 height 1276
drag, startPoint x: 380, startPoint y: 710, endPoint x: 409, endPoint y: 715, distance: 29.4
click at [409, 715] on div at bounding box center [784, 752] width 1568 height 1276
drag, startPoint x: 413, startPoint y: 707, endPoint x: 420, endPoint y: 719, distance: 13.9
click at [420, 719] on div at bounding box center [784, 752] width 1568 height 1276
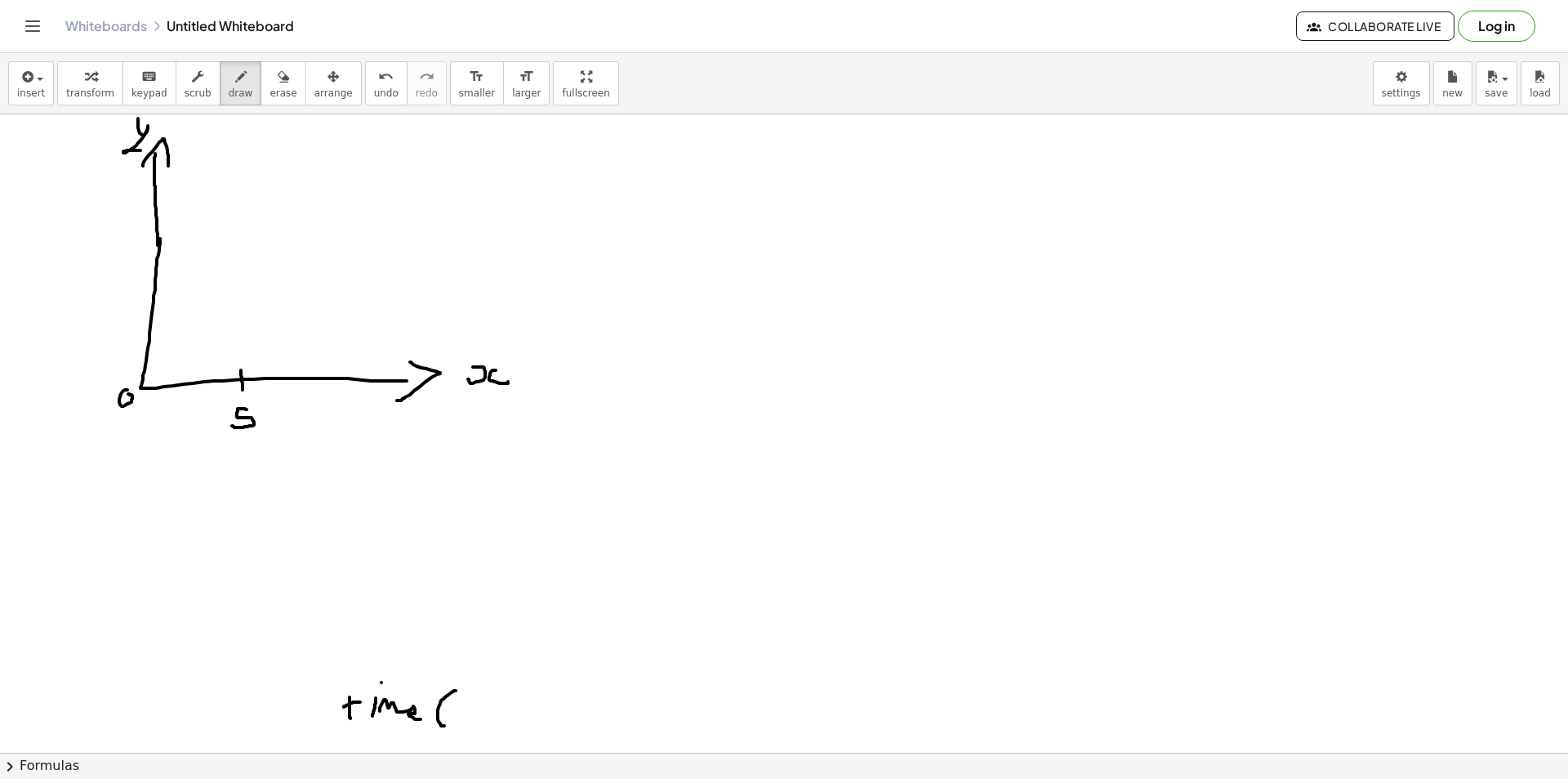
drag, startPoint x: 454, startPoint y: 690, endPoint x: 467, endPoint y: 715, distance: 28.2
click at [450, 725] on div at bounding box center [784, 752] width 1568 height 1276
drag, startPoint x: 468, startPoint y: 703, endPoint x: 463, endPoint y: 718, distance: 15.8
click at [464, 722] on div at bounding box center [784, 752] width 1568 height 1276
click at [470, 693] on div at bounding box center [784, 752] width 1568 height 1276
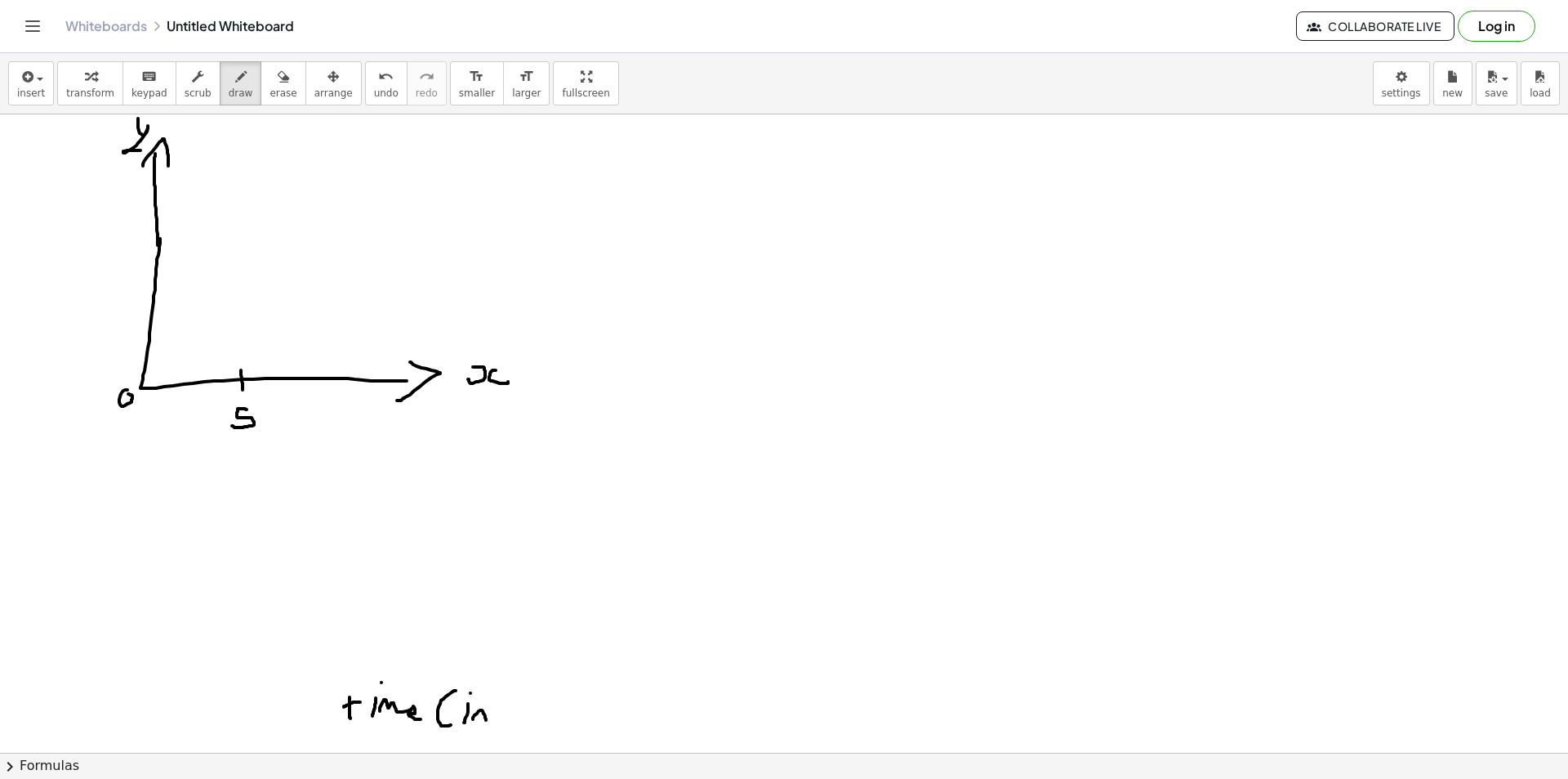
drag, startPoint x: 473, startPoint y: 719, endPoint x: 500, endPoint y: 720, distance: 27.0
click at [487, 721] on div at bounding box center [784, 752] width 1568 height 1276
drag, startPoint x: 501, startPoint y: 721, endPoint x: 524, endPoint y: 714, distance: 24.0
click at [524, 714] on div at bounding box center [784, 752] width 1568 height 1276
drag, startPoint x: 534, startPoint y: 713, endPoint x: 533, endPoint y: 722, distance: 9.1
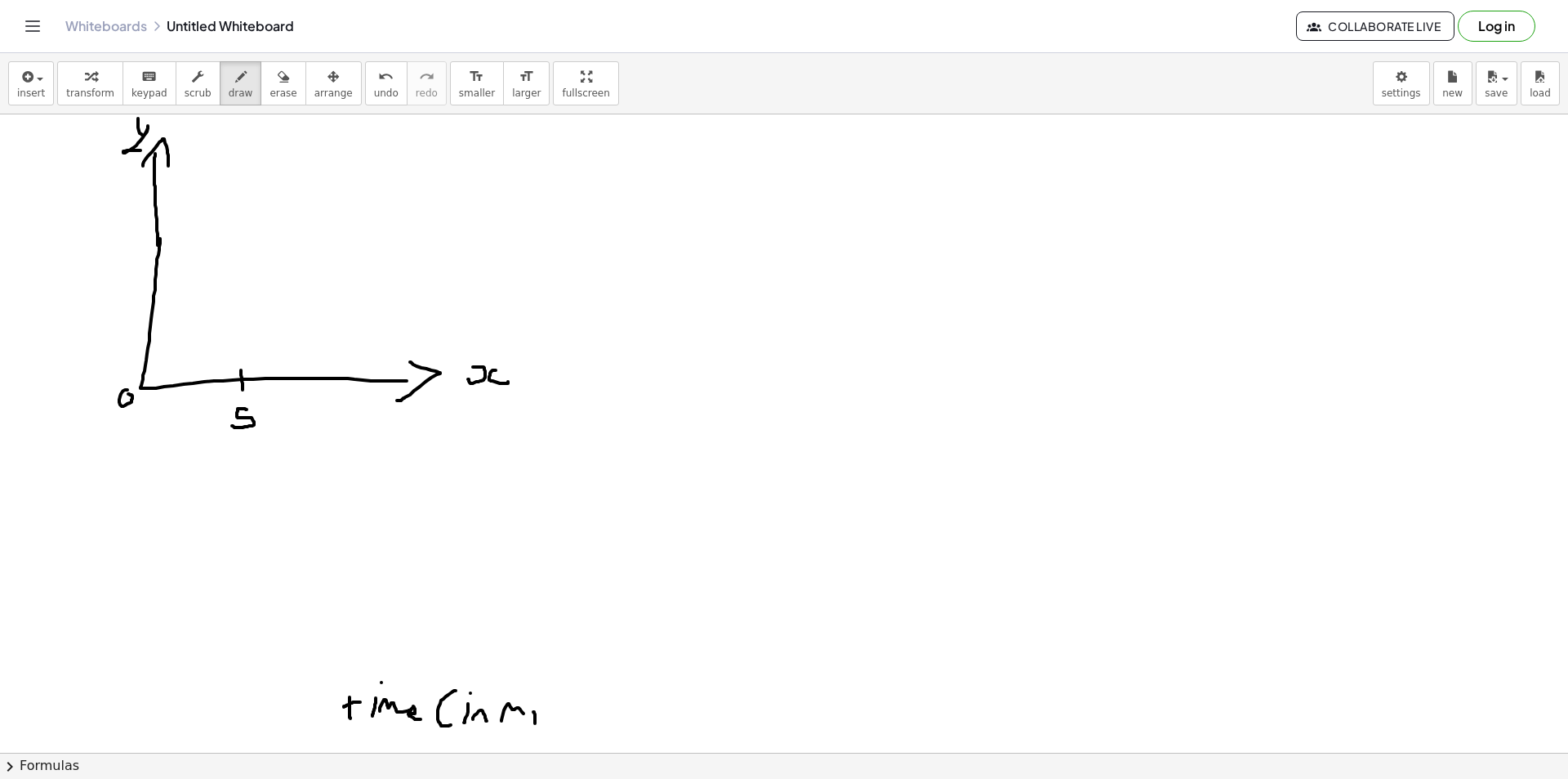
click at [533, 722] on div at bounding box center [784, 752] width 1568 height 1276
click at [539, 698] on div at bounding box center [784, 752] width 1568 height 1276
drag, startPoint x: 539, startPoint y: 723, endPoint x: 549, endPoint y: 721, distance: 10.2
click at [549, 721] on div at bounding box center [784, 752] width 1568 height 1276
drag, startPoint x: 561, startPoint y: 698, endPoint x: 546, endPoint y: 737, distance: 41.8
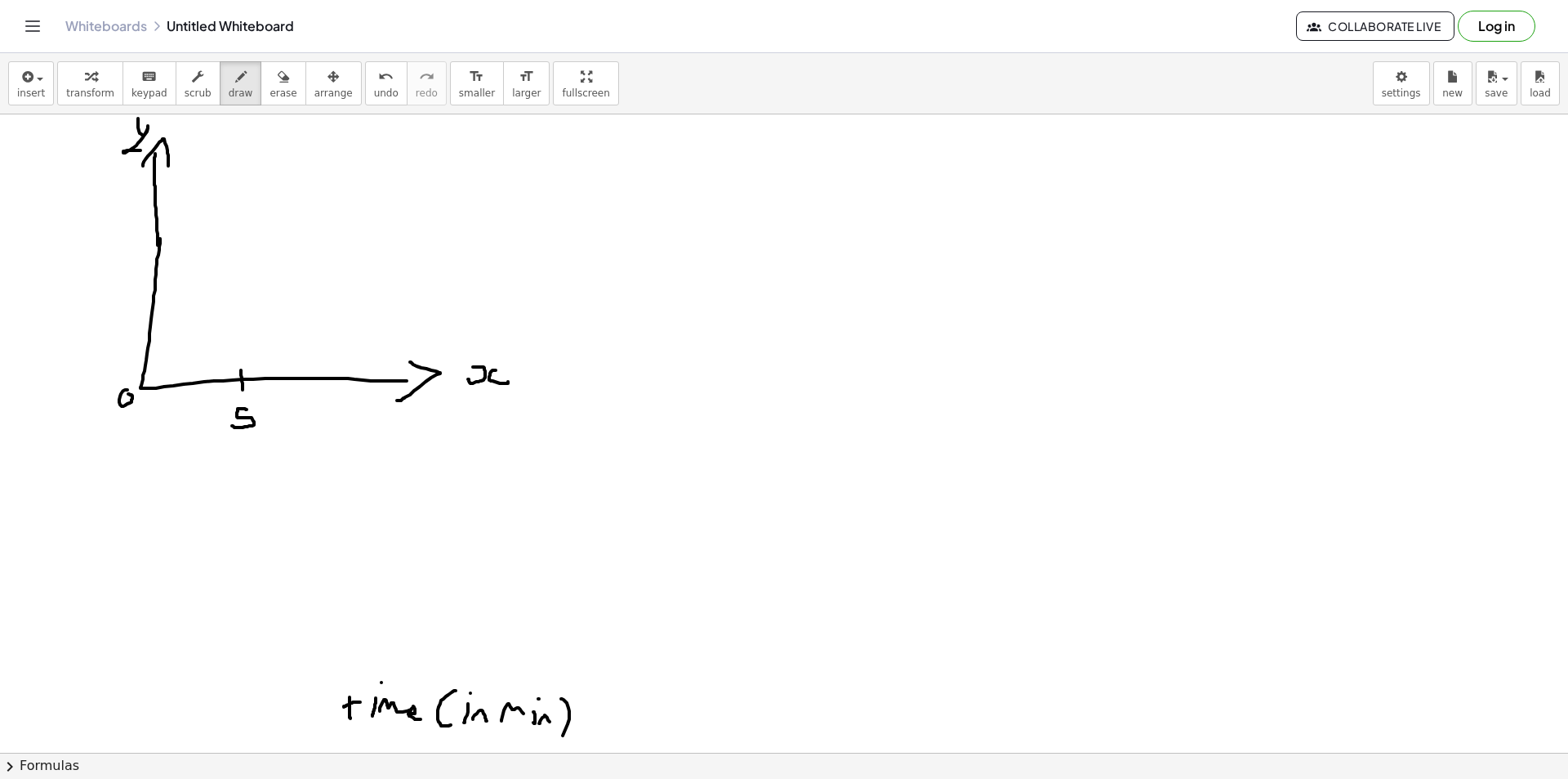
click at [547, 744] on div at bounding box center [784, 752] width 1568 height 1276
drag, startPoint x: 139, startPoint y: 384, endPoint x: 367, endPoint y: 213, distance: 285.0
click at [367, 213] on div at bounding box center [784, 752] width 1568 height 1276
drag, startPoint x: 204, startPoint y: 285, endPoint x: 229, endPoint y: 273, distance: 27.7
click at [229, 273] on div at bounding box center [784, 752] width 1568 height 1276
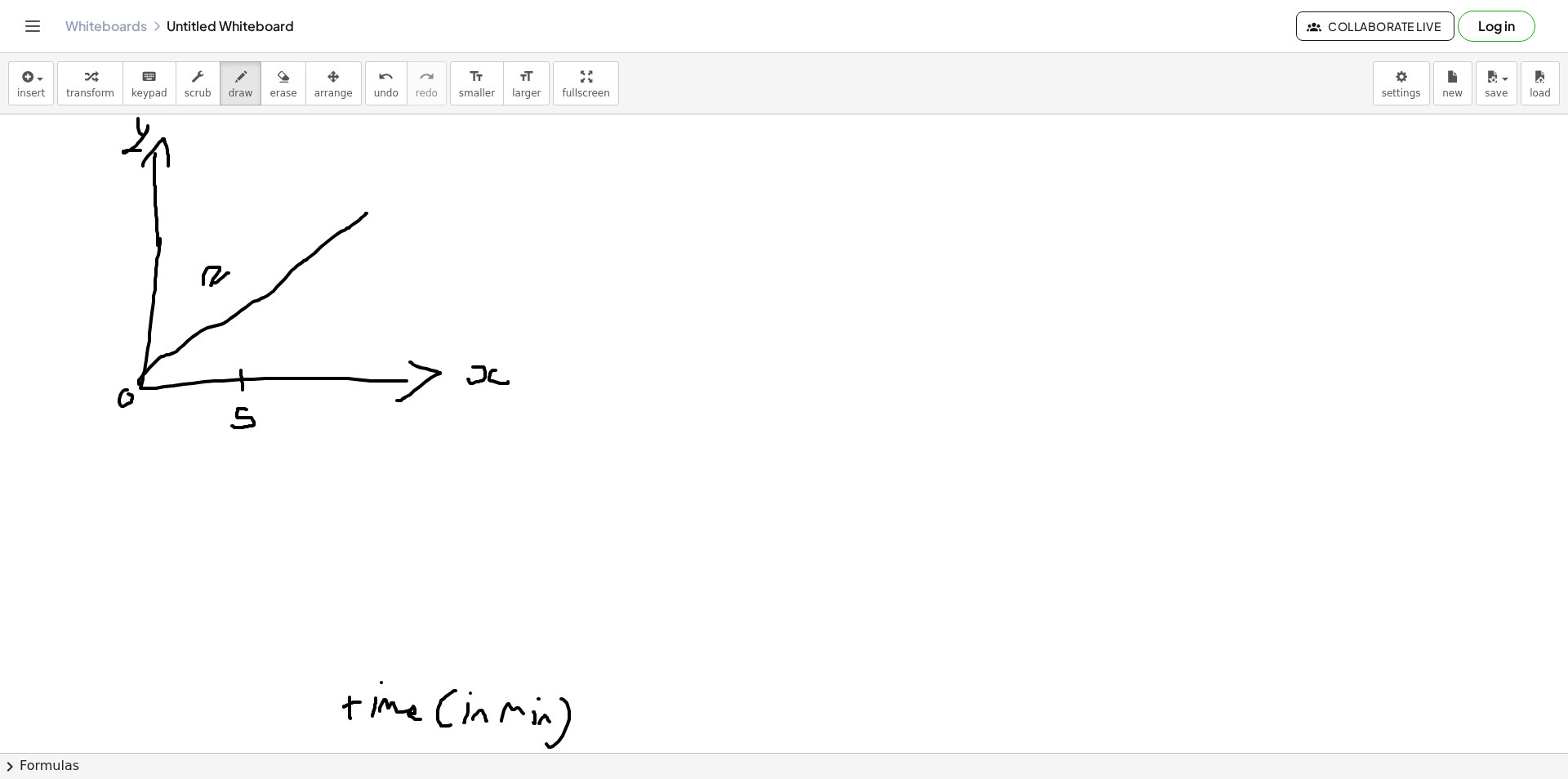
click at [241, 265] on div at bounding box center [784, 752] width 1568 height 1276
drag, startPoint x: 248, startPoint y: 245, endPoint x: 251, endPoint y: 276, distance: 31.1
click at [251, 276] on div at bounding box center [784, 752] width 1568 height 1276
drag, startPoint x: 239, startPoint y: 380, endPoint x: 377, endPoint y: 177, distance: 245.5
click at [377, 152] on div at bounding box center [784, 752] width 1568 height 1276
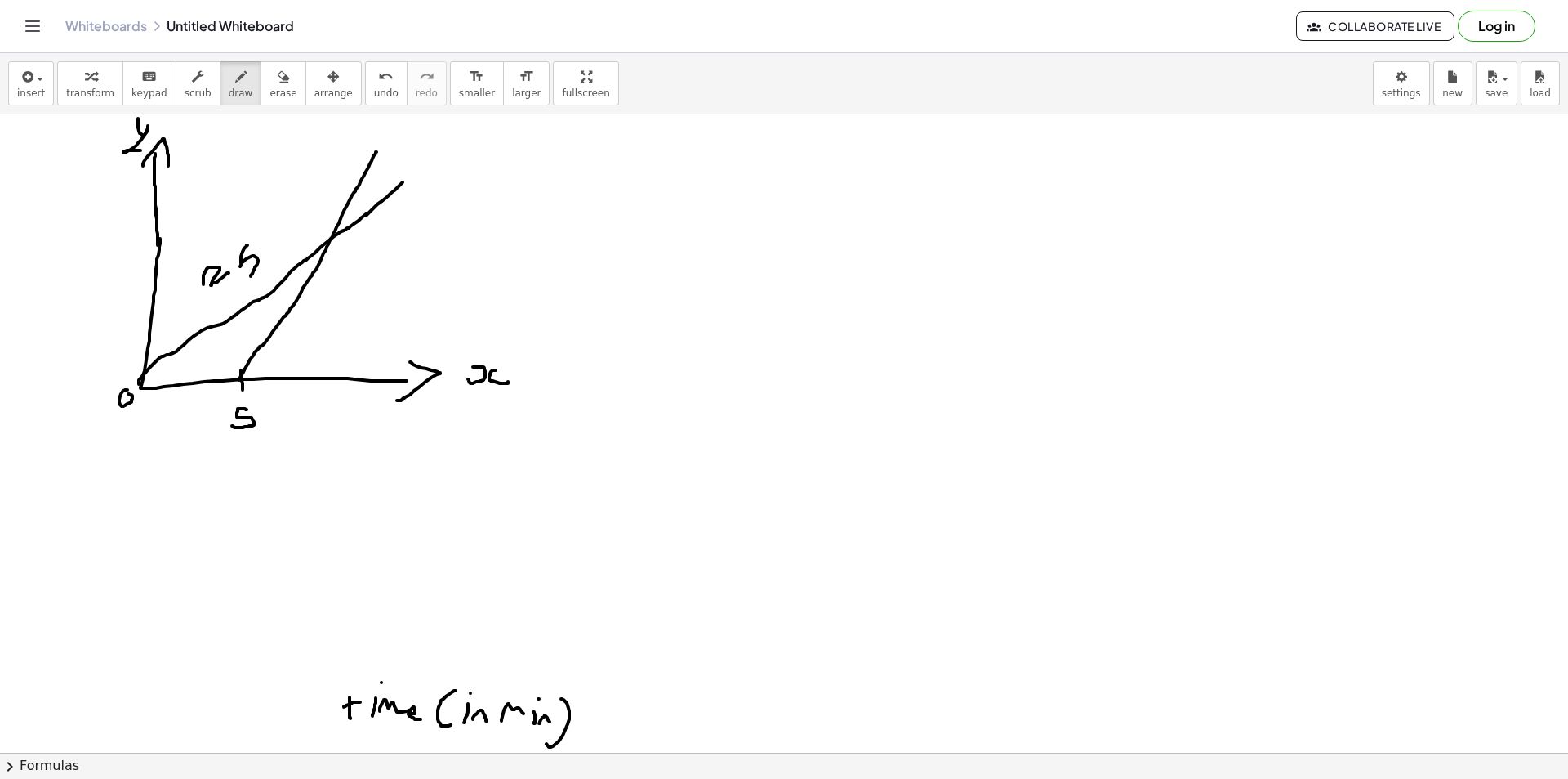
drag, startPoint x: 366, startPoint y: 215, endPoint x: 407, endPoint y: 175, distance: 57.3
click at [407, 175] on div at bounding box center [784, 752] width 1568 height 1276
drag, startPoint x: 161, startPoint y: 238, endPoint x: 324, endPoint y: 234, distance: 163.0
click at [322, 234] on div at bounding box center [784, 752] width 1568 height 1276
drag, startPoint x: 336, startPoint y: 248, endPoint x: 336, endPoint y: 258, distance: 10.0
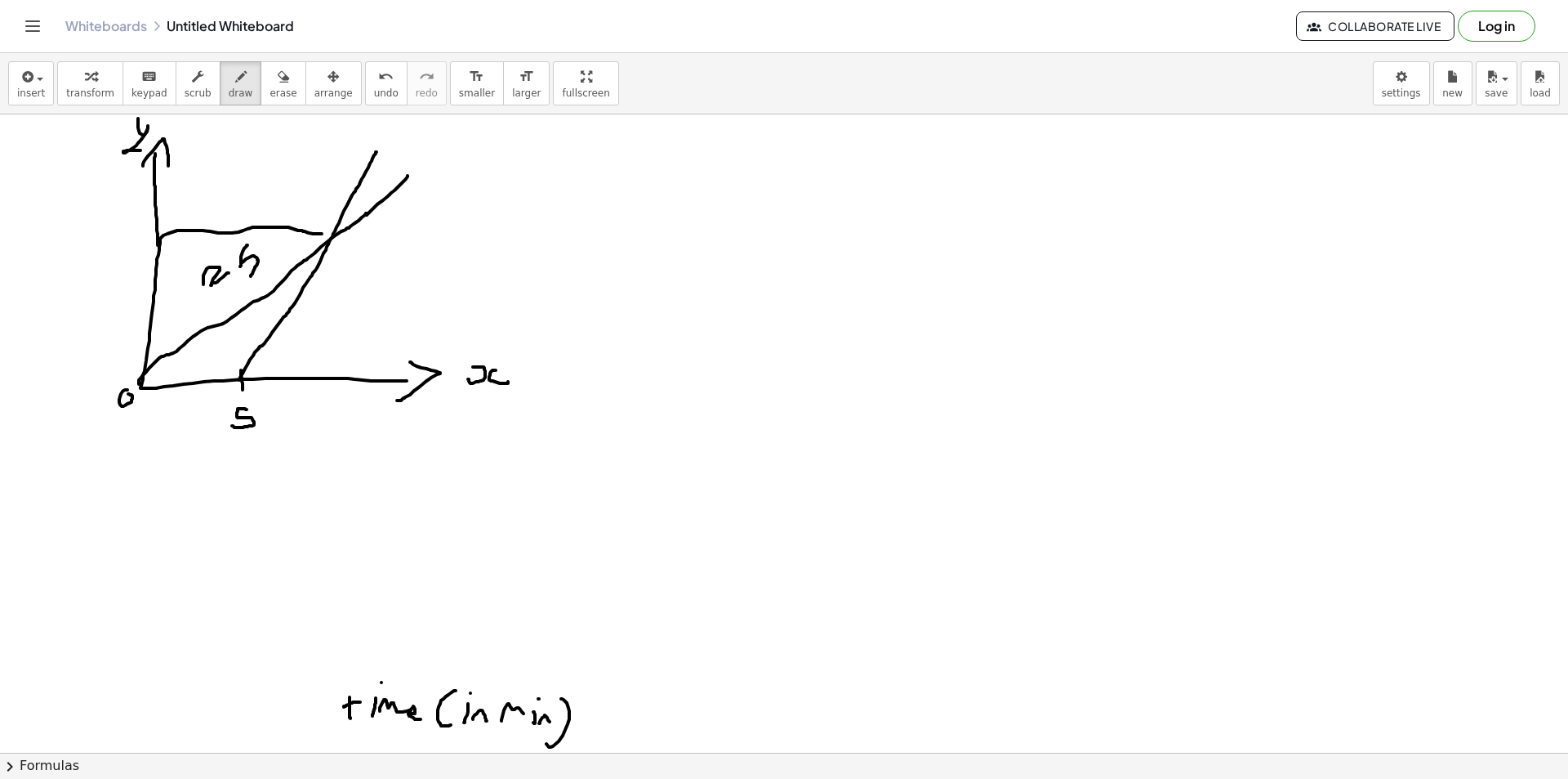
click at [336, 250] on div at bounding box center [784, 752] width 1568 height 1276
drag, startPoint x: 335, startPoint y: 279, endPoint x: 334, endPoint y: 297, distance: 18.0
click at [334, 285] on div at bounding box center [784, 752] width 1568 height 1276
click at [331, 319] on div at bounding box center [784, 752] width 1568 height 1276
drag, startPoint x: 330, startPoint y: 340, endPoint x: 329, endPoint y: 360, distance: 20.0
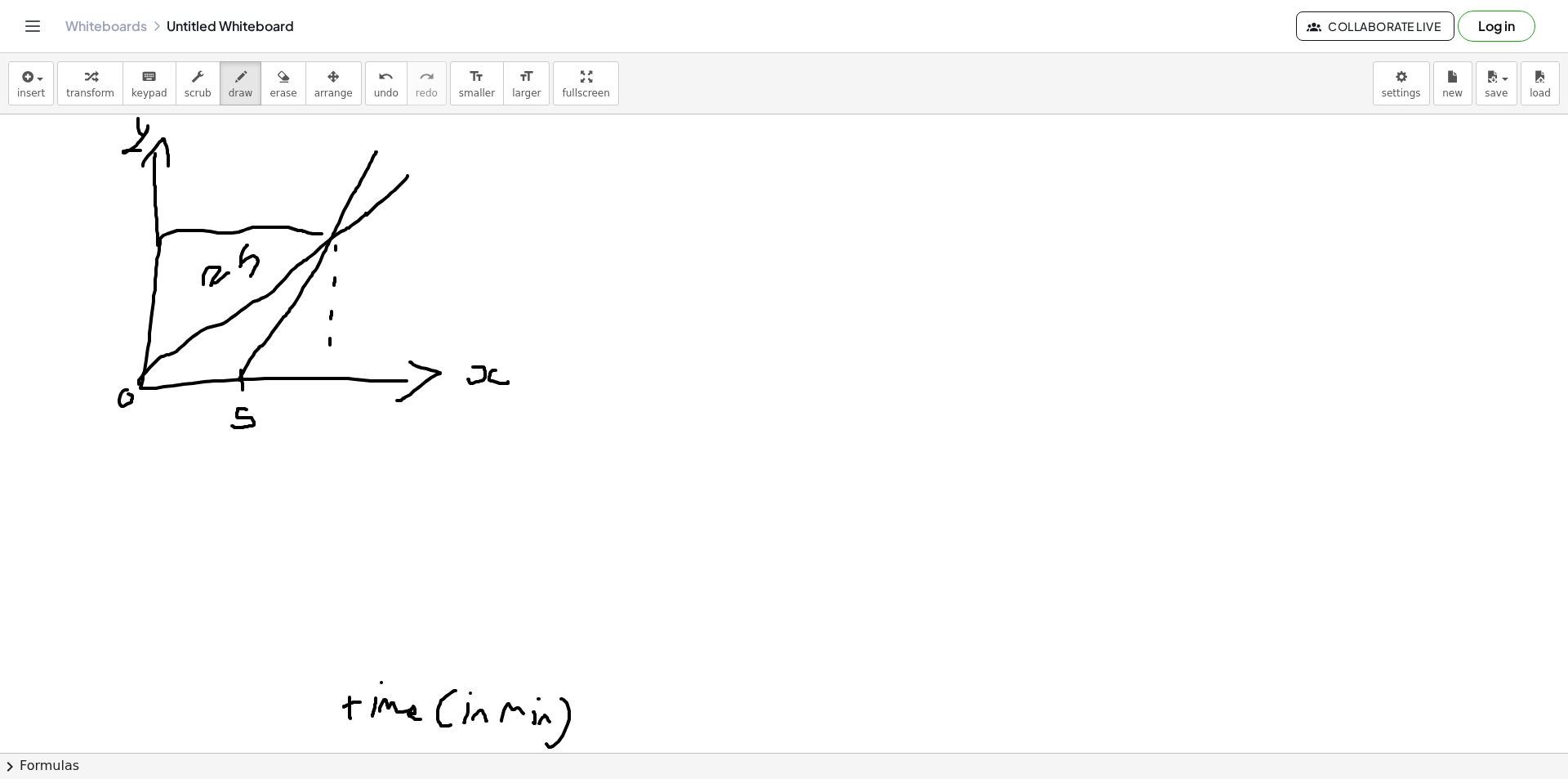
click at [329, 357] on div at bounding box center [784, 752] width 1568 height 1276
click at [329, 366] on div at bounding box center [784, 752] width 1568 height 1276
drag, startPoint x: 258, startPoint y: 93, endPoint x: 253, endPoint y: 138, distance: 45.3
click at [270, 94] on span "erase" at bounding box center [283, 93] width 27 height 11
drag, startPoint x: 199, startPoint y: 223, endPoint x: 254, endPoint y: 213, distance: 55.9
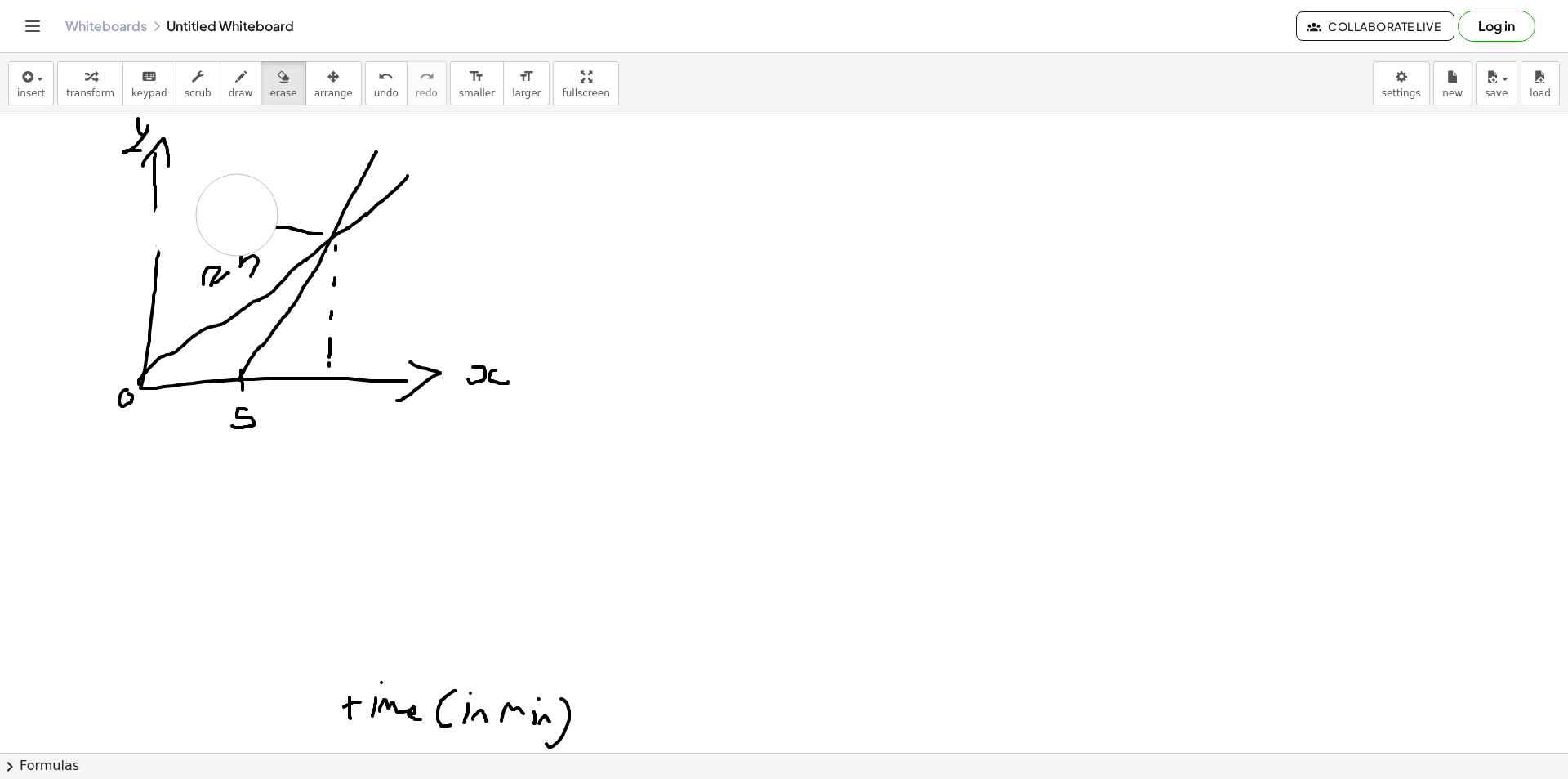
click at [246, 214] on div at bounding box center [784, 752] width 1568 height 1276
click at [220, 89] on button "draw" at bounding box center [241, 83] width 42 height 44
drag, startPoint x: 153, startPoint y: 206, endPoint x: 151, endPoint y: 238, distance: 32.1
click at [151, 238] on div at bounding box center [784, 752] width 1568 height 1276
drag, startPoint x: 161, startPoint y: 241, endPoint x: 158, endPoint y: 256, distance: 15.3
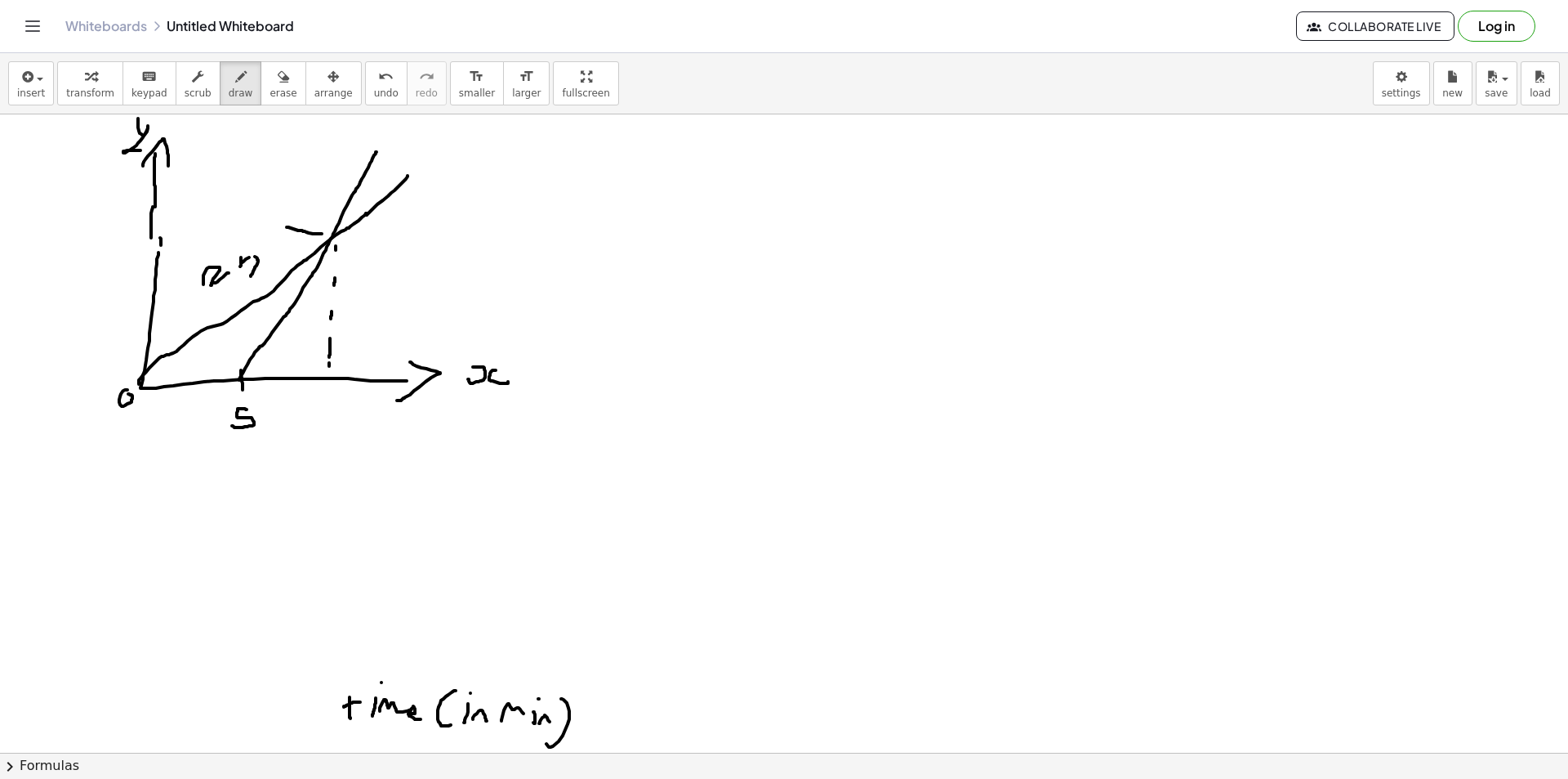
click at [158, 256] on div at bounding box center [784, 752] width 1568 height 1276
drag
click at [191, 225] on div at bounding box center [784, 752] width 1568 height 1276
click at [218, 223] on div at bounding box center [784, 752] width 1568 height 1276
click at [246, 222] on div at bounding box center [784, 752] width 1568 height 1276
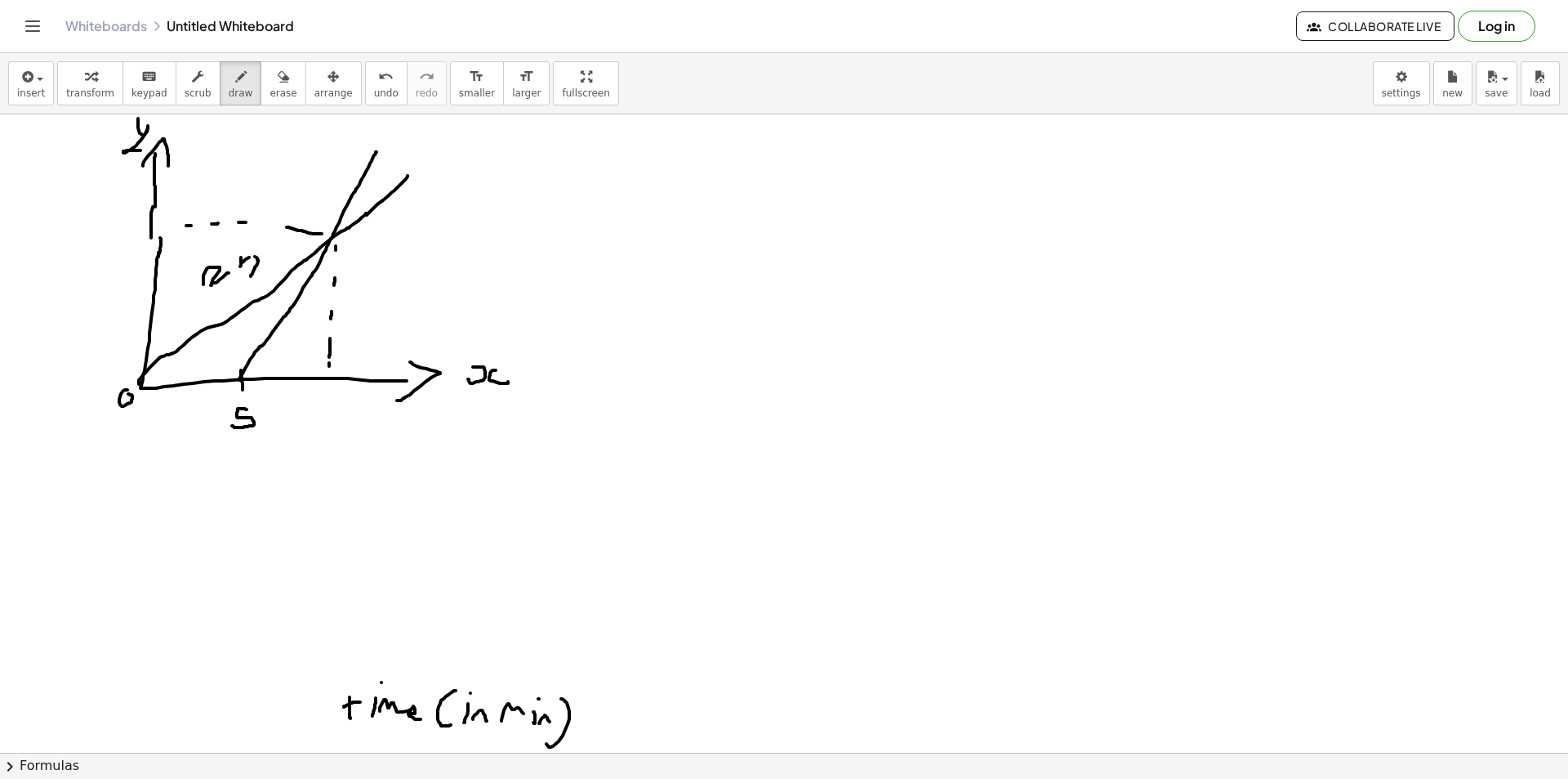
click at [270, 224] on div at bounding box center [784, 752] width 1568 height 1276
click at [270, 97] on span "erase" at bounding box center [283, 93] width 27 height 11
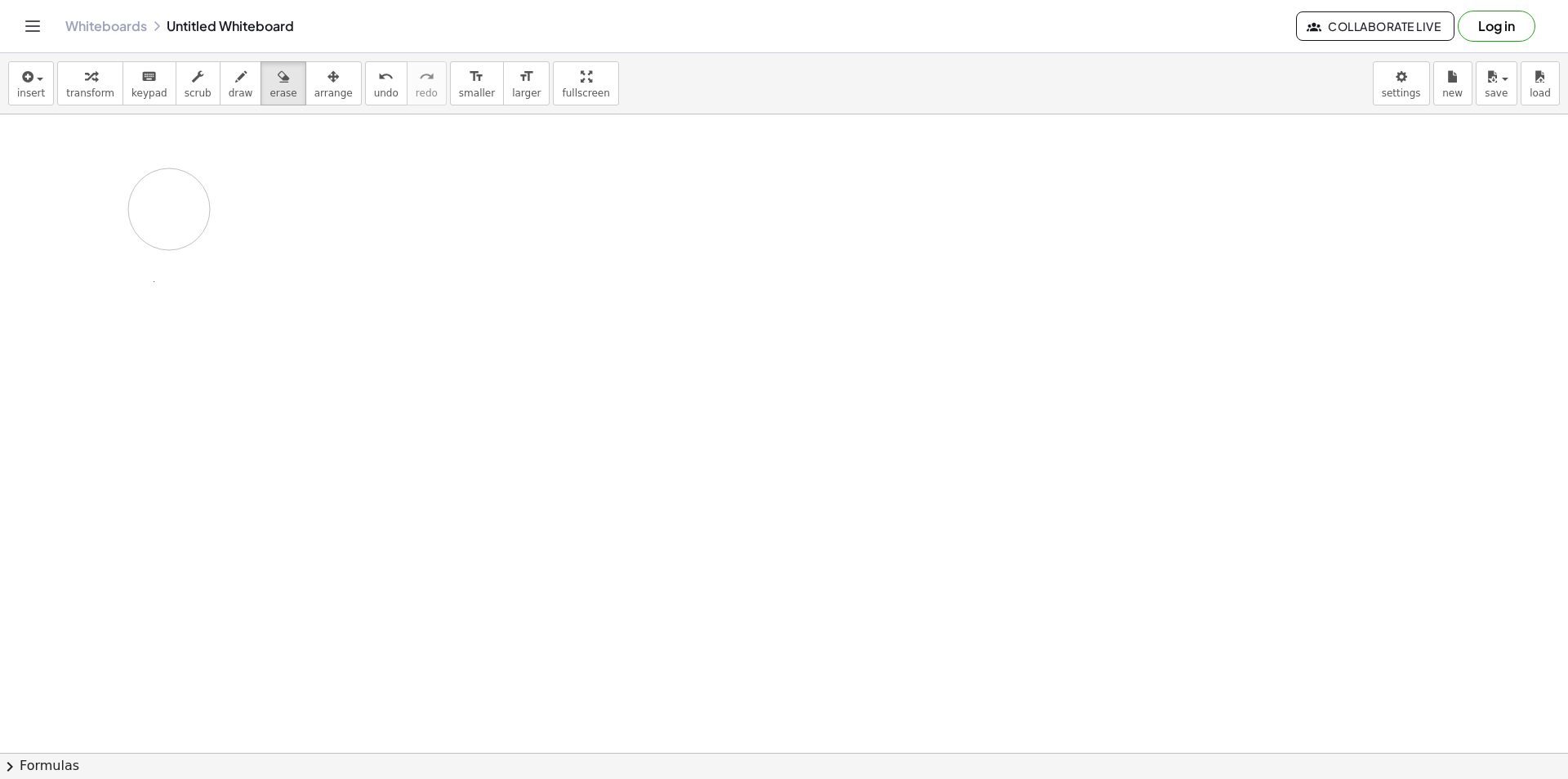
drag, startPoint x: 137, startPoint y: 145, endPoint x: 183, endPoint y: 216, distance: 84.6
click at [170, 211] on div at bounding box center [784, 752] width 1568 height 1276
click at [229, 92] on span "draw" at bounding box center [241, 93] width 25 height 11
click at [104, 92] on span "transform" at bounding box center [90, 93] width 48 height 11
click at [40, 97] on span "insert" at bounding box center [31, 93] width 28 height 11
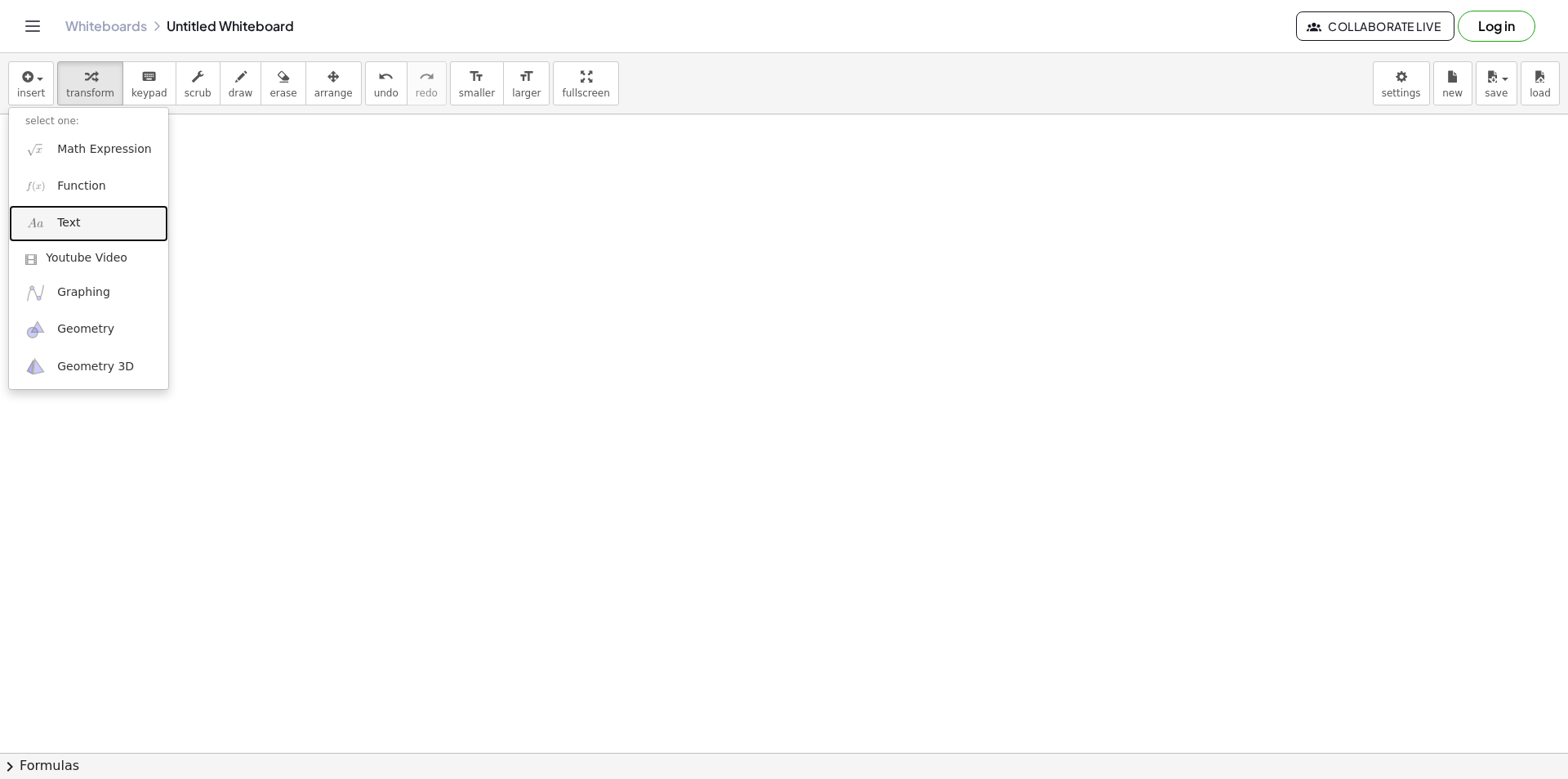
click at [84, 214] on link "Text" at bounding box center [88, 223] width 159 height 37
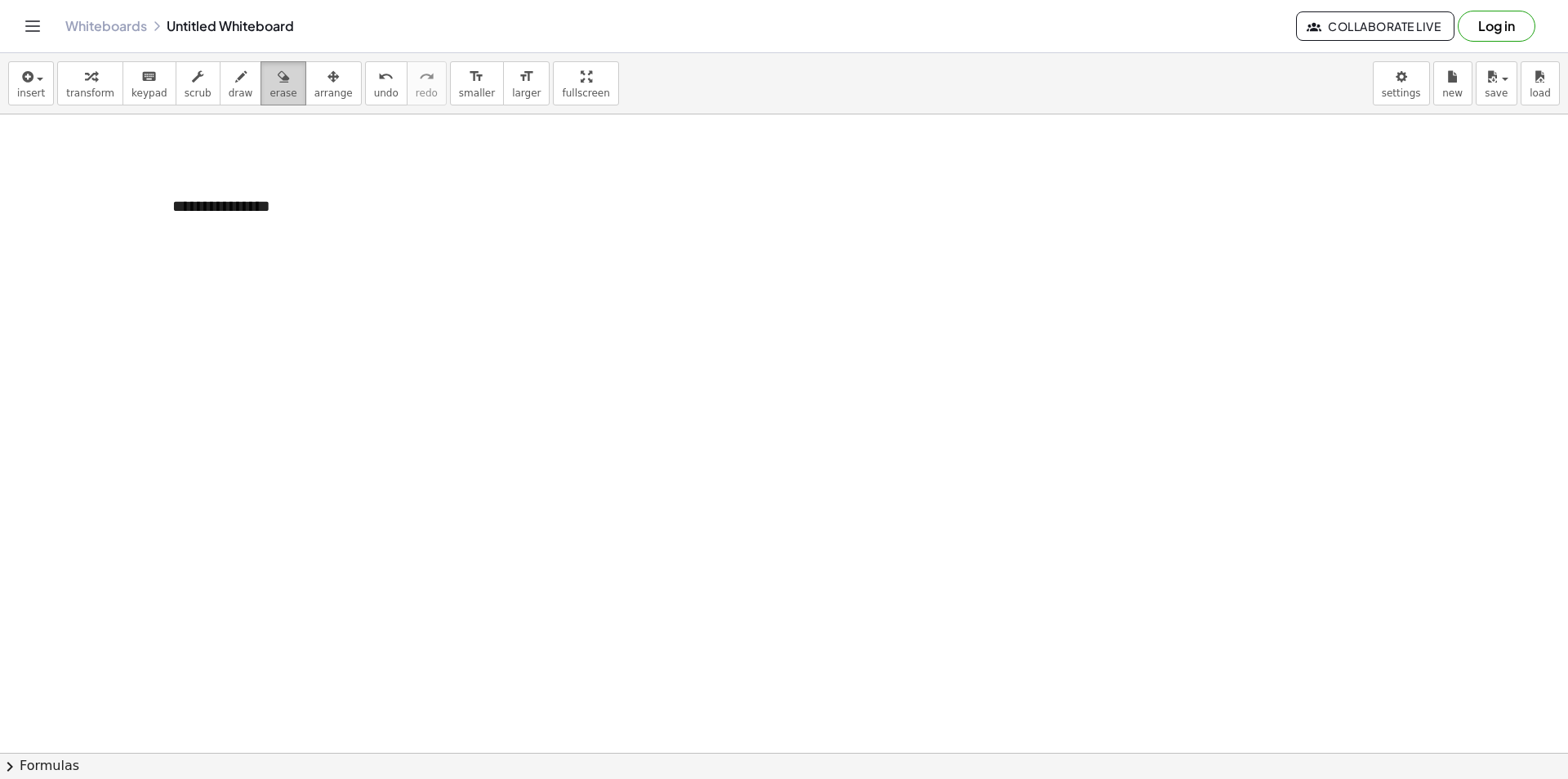
click at [270, 83] on div "button" at bounding box center [283, 76] width 27 height 20
drag, startPoint x: 194, startPoint y: 199, endPoint x: 299, endPoint y: 210, distance: 105.6
click at [299, 210] on div at bounding box center [784, 752] width 1568 height 1276
click at [217, 217] on div at bounding box center [784, 752] width 1568 height 1276
drag, startPoint x: 240, startPoint y: 203, endPoint x: 251, endPoint y: 200, distance: 11.4
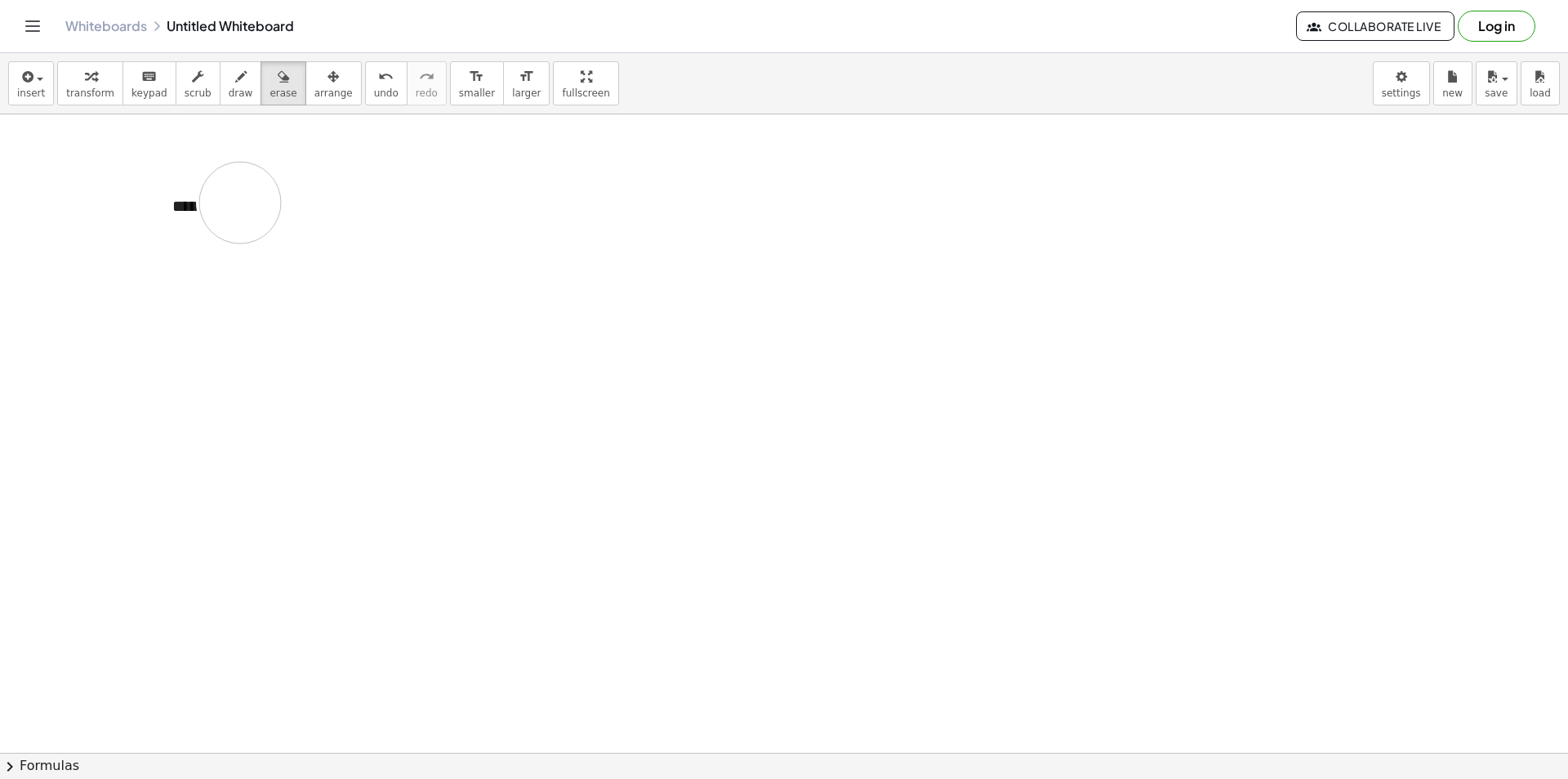
click at [248, 200] on div at bounding box center [784, 752] width 1568 height 1276
click at [254, 200] on div at bounding box center [784, 752] width 1568 height 1276
click at [371, 71] on button "undo undo" at bounding box center [386, 83] width 42 height 44
click at [370, 73] on button "undo undo" at bounding box center [386, 83] width 42 height 44
click at [369, 73] on button "undo undo" at bounding box center [386, 83] width 42 height 44
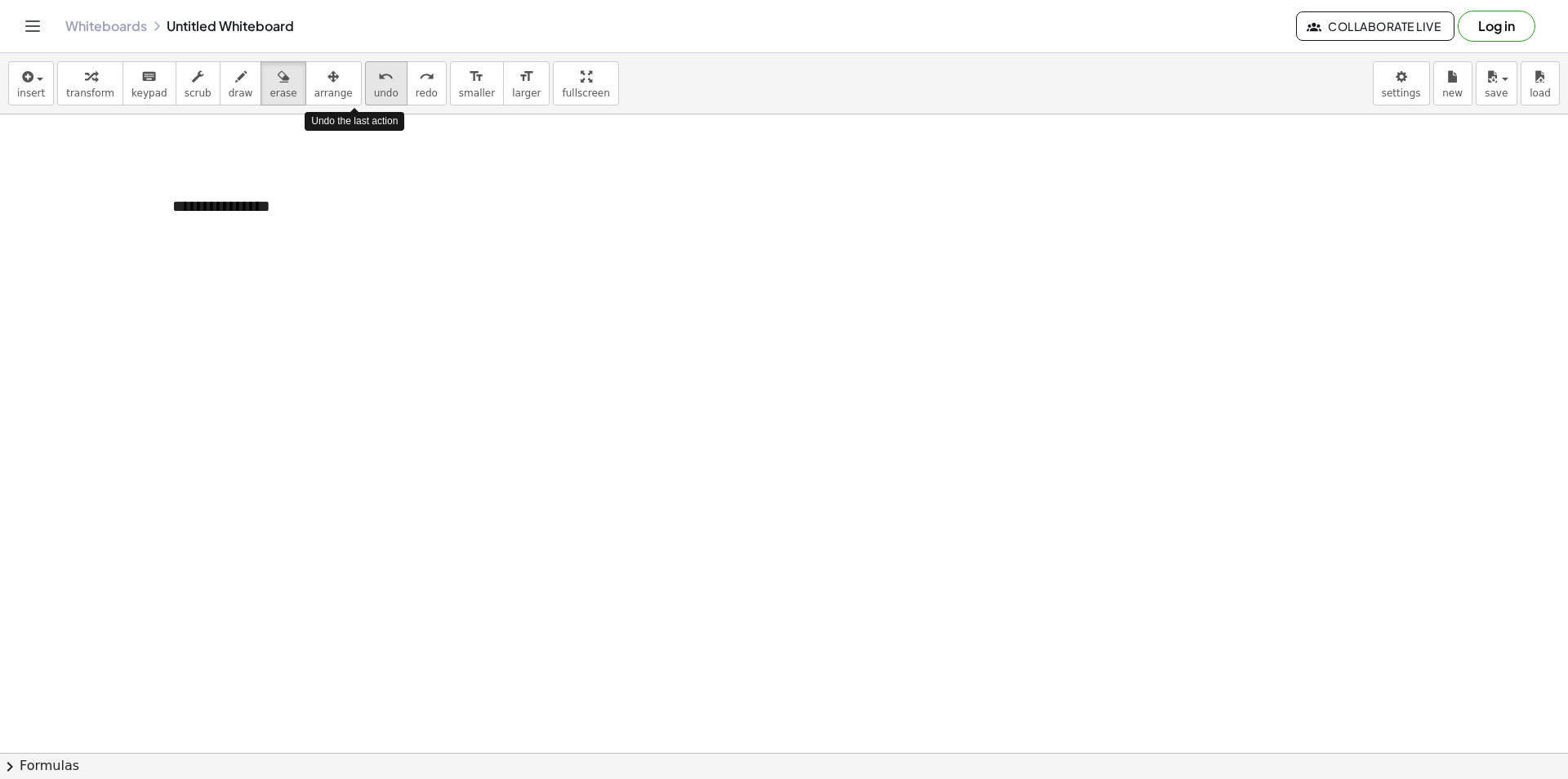
click at [369, 74] on button "undo undo" at bounding box center [386, 83] width 42 height 44
click at [367, 77] on button "undo undo" at bounding box center [386, 83] width 42 height 44
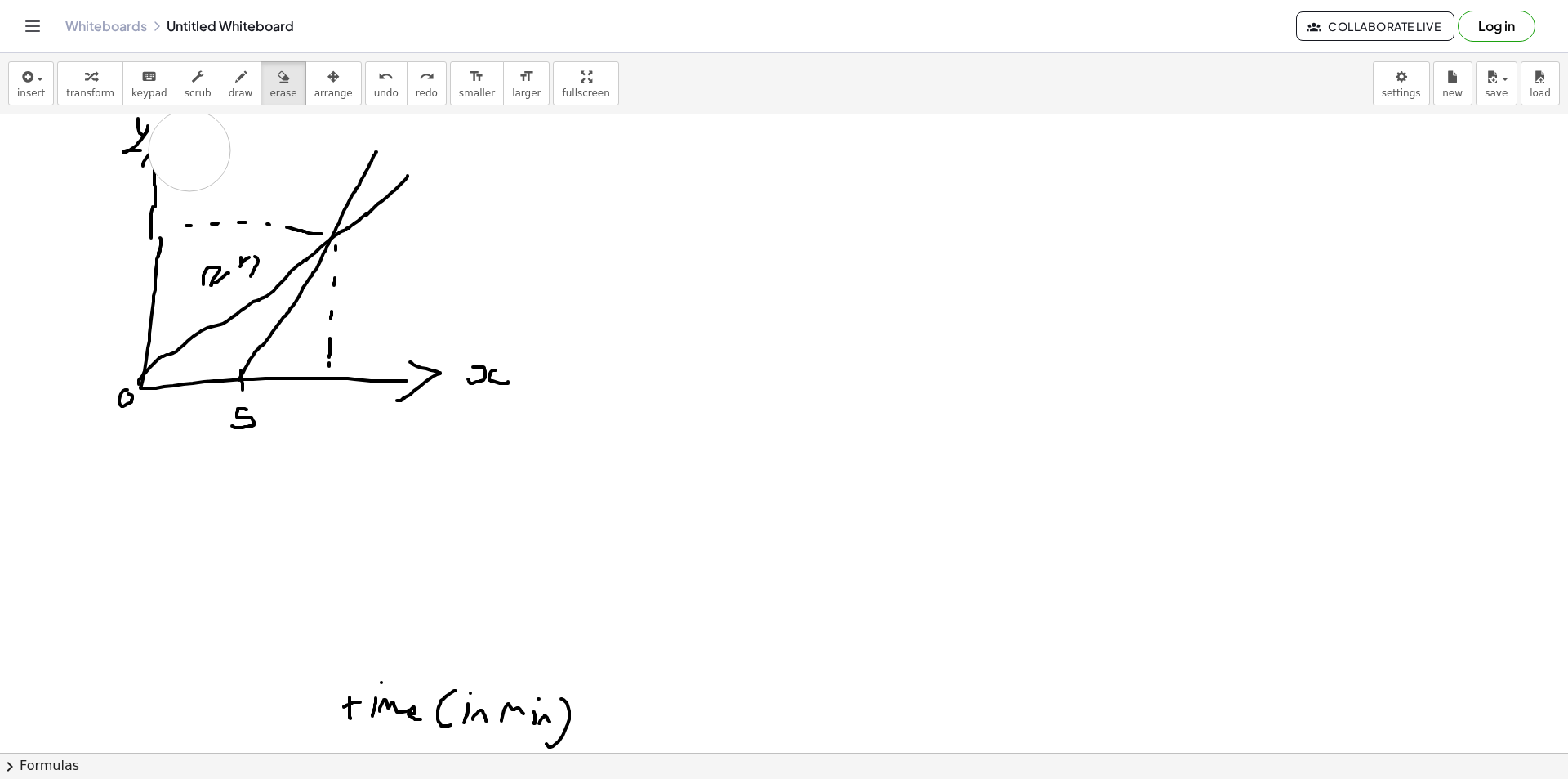
drag, startPoint x: 197, startPoint y: 154, endPoint x: 161, endPoint y: 134, distance: 41.2
click at [179, 144] on div at bounding box center [784, 752] width 1568 height 1276
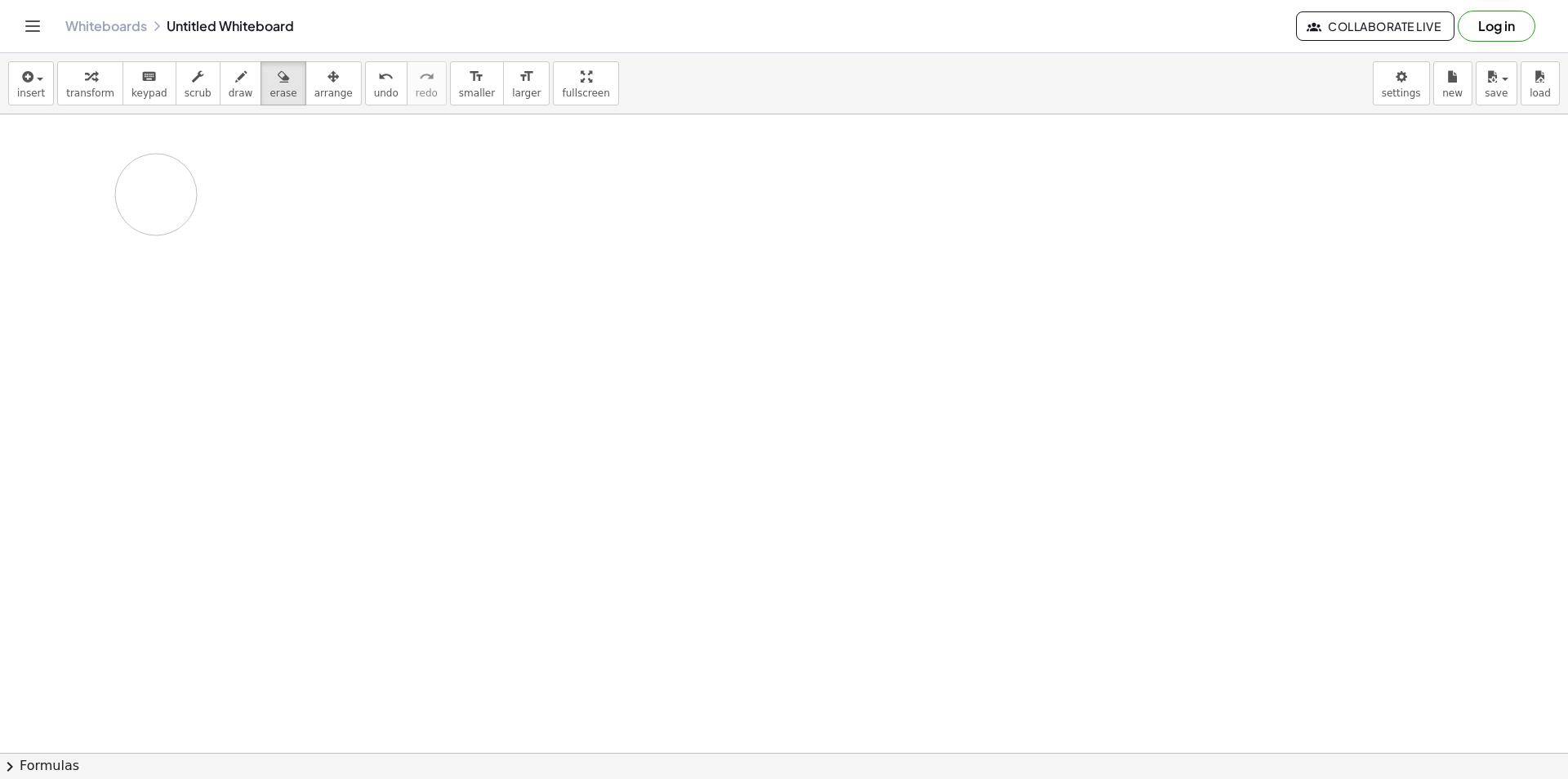
drag, startPoint x: 143, startPoint y: 146, endPoint x: 156, endPoint y: 194, distance: 49.7
click at [156, 194] on div at bounding box center [784, 752] width 1568 height 1276
click at [229, 93] on span "draw" at bounding box center [241, 93] width 25 height 11
click at [229, 94] on span "draw" at bounding box center [241, 93] width 25 height 11
click at [229, 99] on span "draw" at bounding box center [241, 93] width 25 height 11
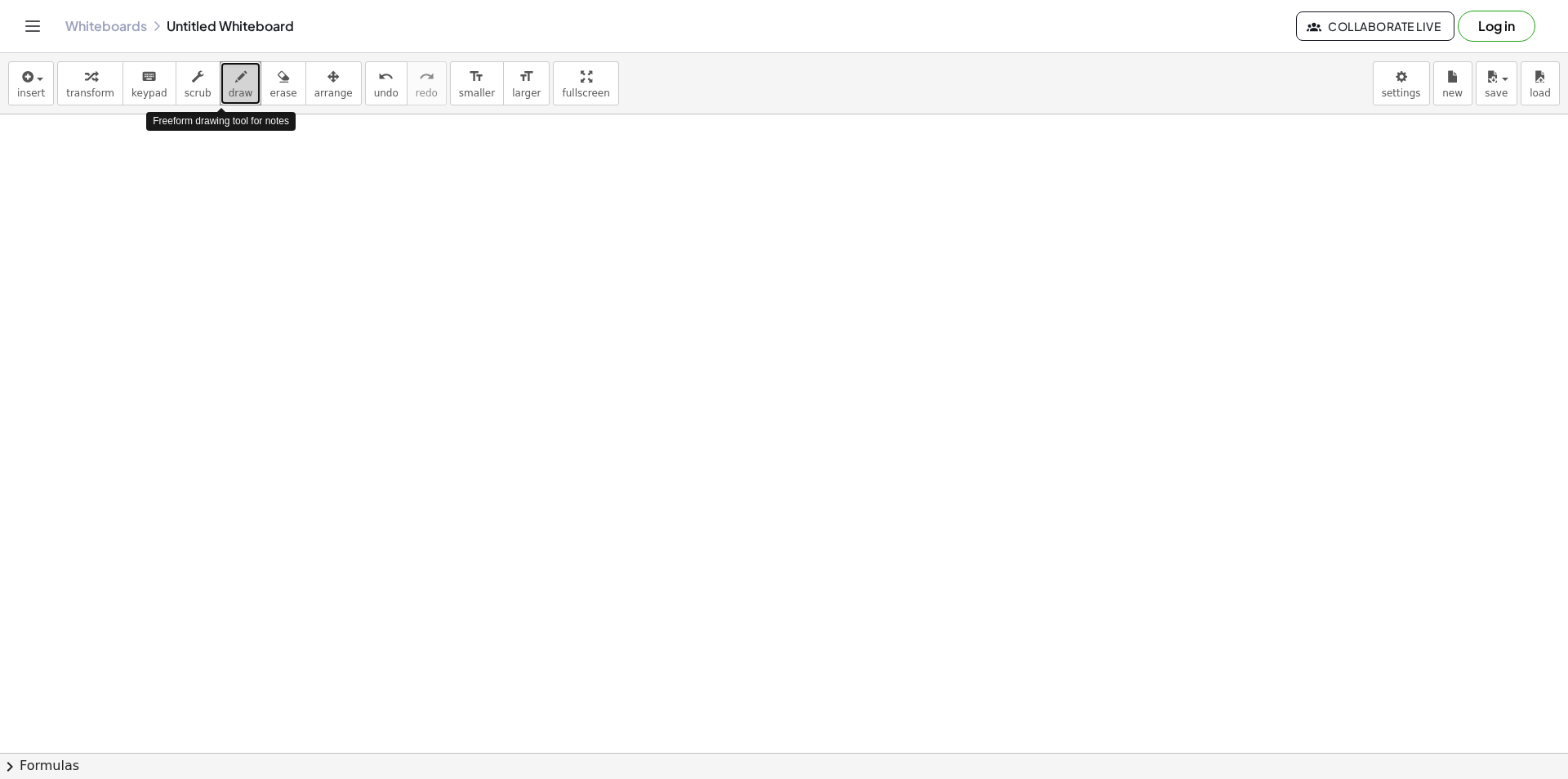
click at [229, 99] on span "draw" at bounding box center [241, 93] width 25 height 11
click at [1393, 82] on body "Graspable Math Activities Get Started Activity Bank Assigned Work Classes White…" at bounding box center [784, 390] width 1568 height 779
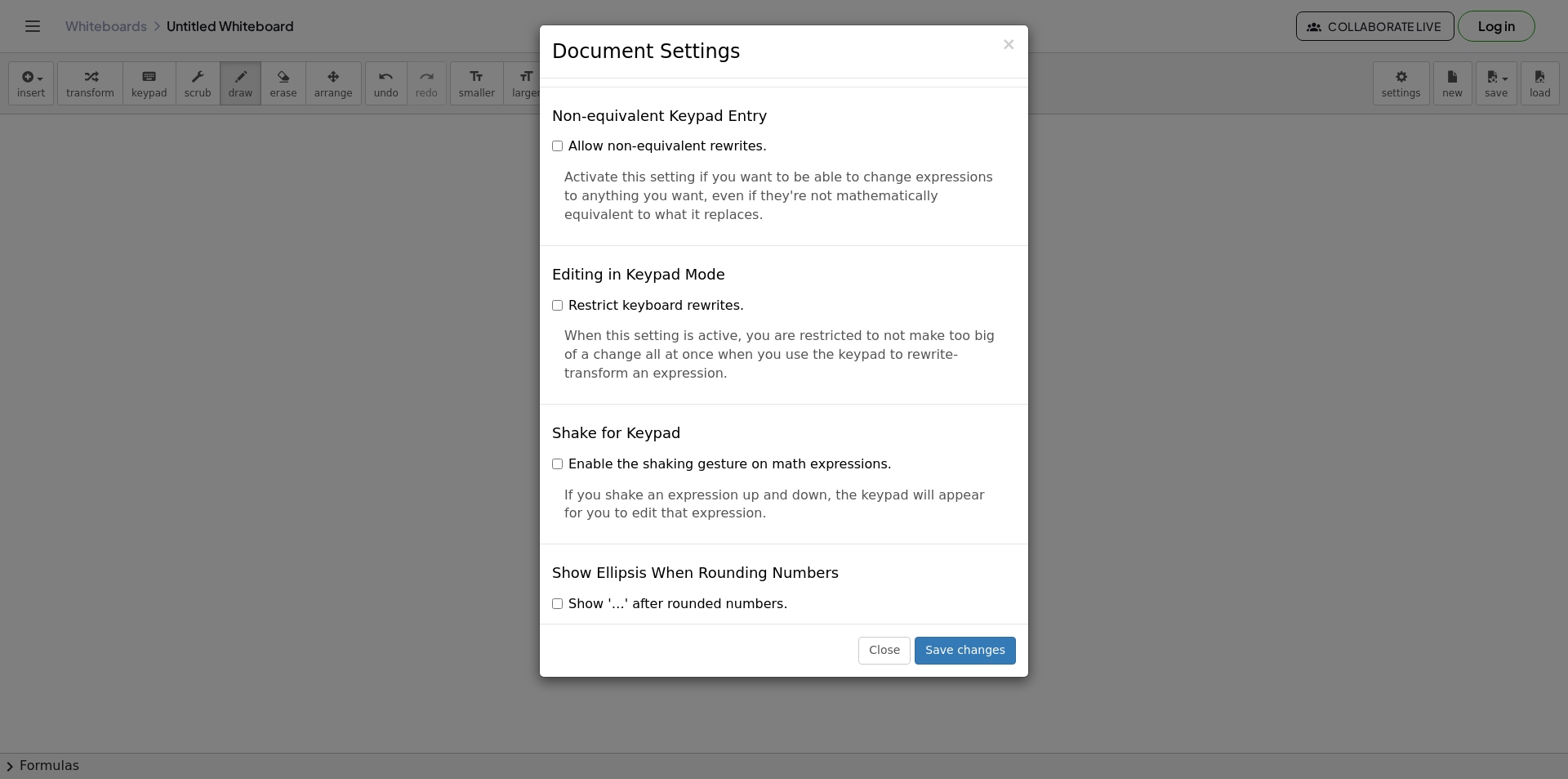
scroll to position [3819, 0]
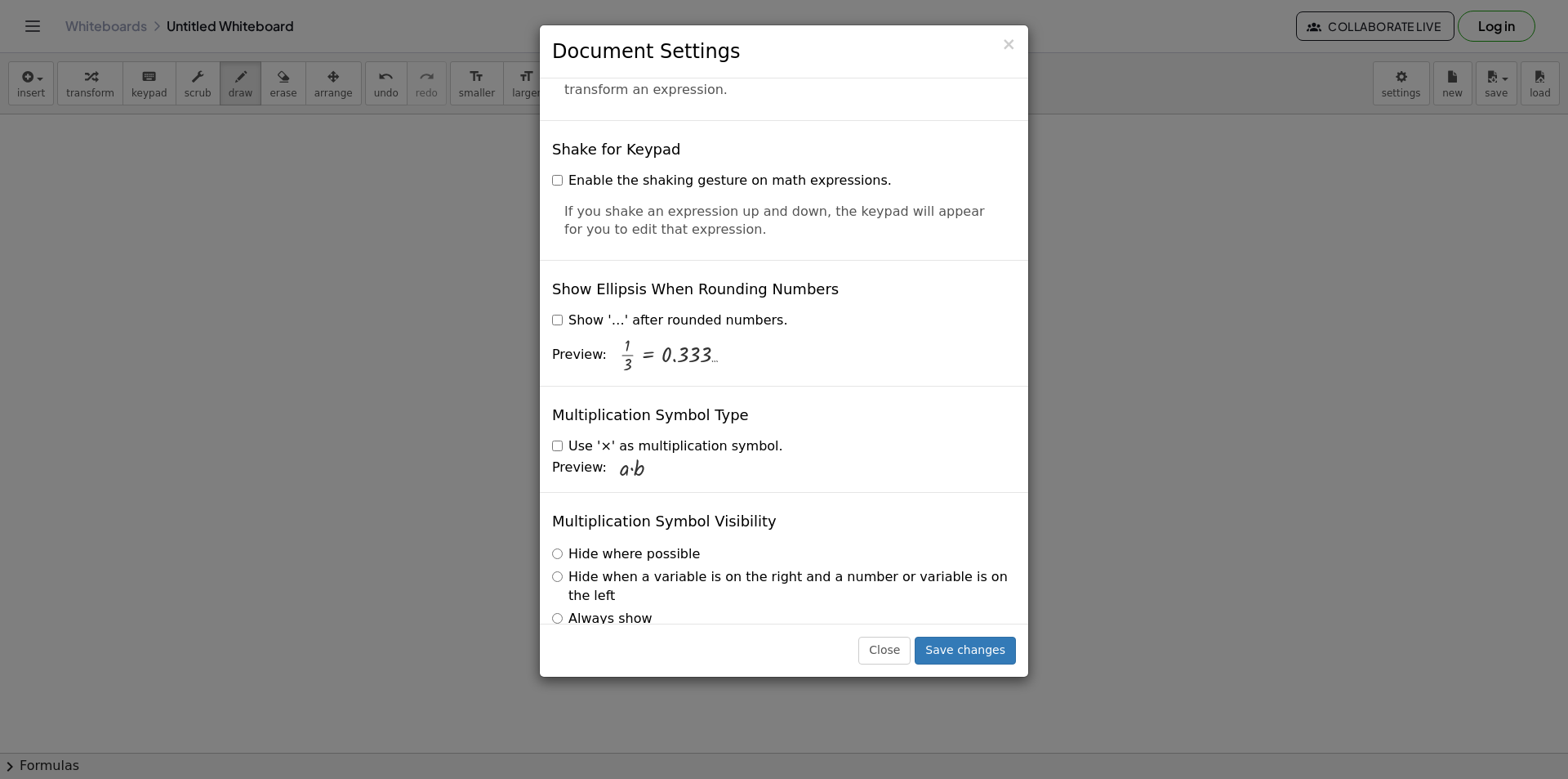
click at [1001, 45] on h3 "Document Settings" at bounding box center [784, 52] width 464 height 28
click at [1008, 45] on span "×" at bounding box center [1008, 44] width 15 height 20
